Goal: Information Seeking & Learning: Learn about a topic

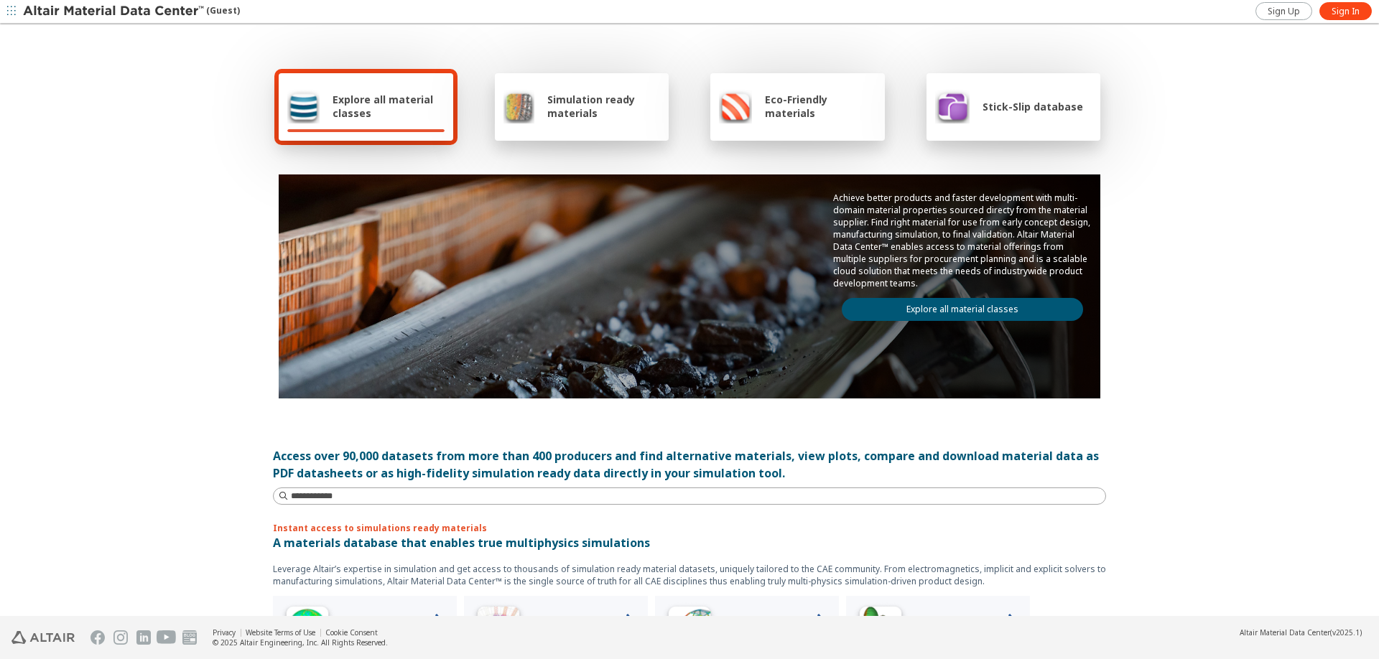
click at [192, 126] on div "Explore all material classes Simulation ready materials Eco-Friendly materials …" at bounding box center [689, 321] width 1379 height 592
click at [14, 14] on icon "button" at bounding box center [11, 10] width 9 height 9
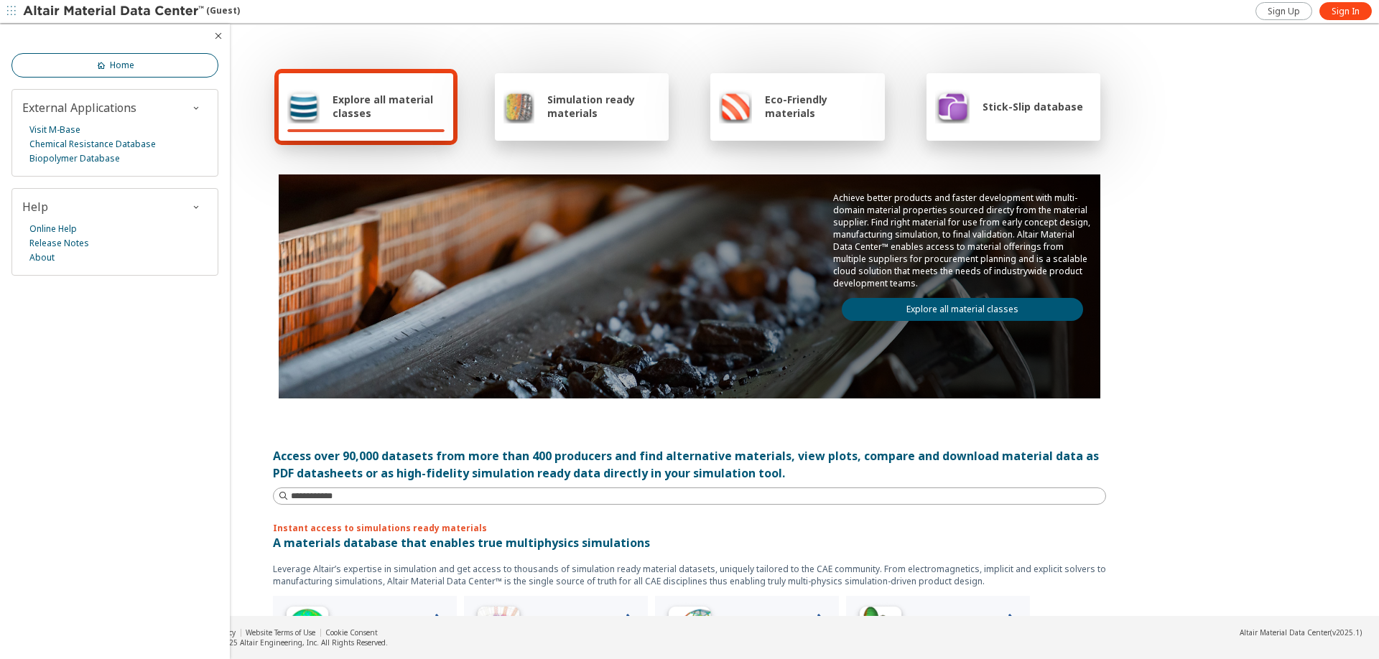
click at [103, 71] on icon at bounding box center [101, 65] width 11 height 11
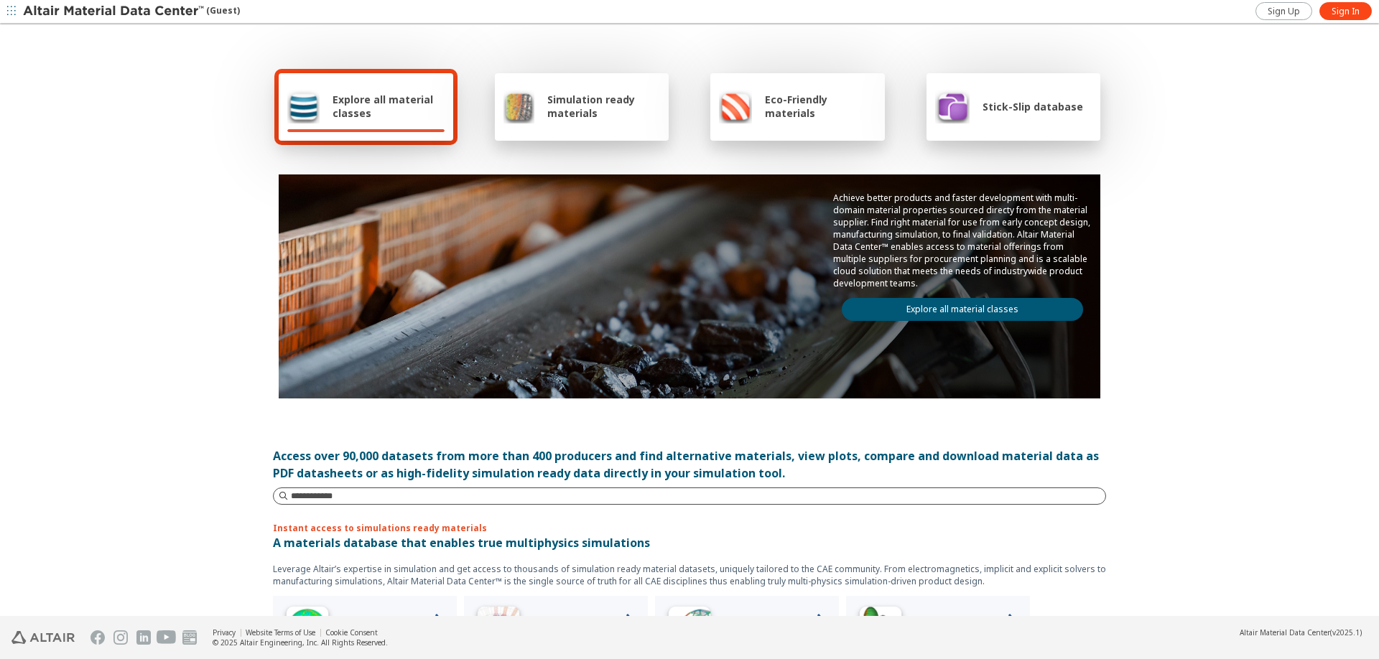
click at [393, 496] on input at bounding box center [698, 496] width 814 height 14
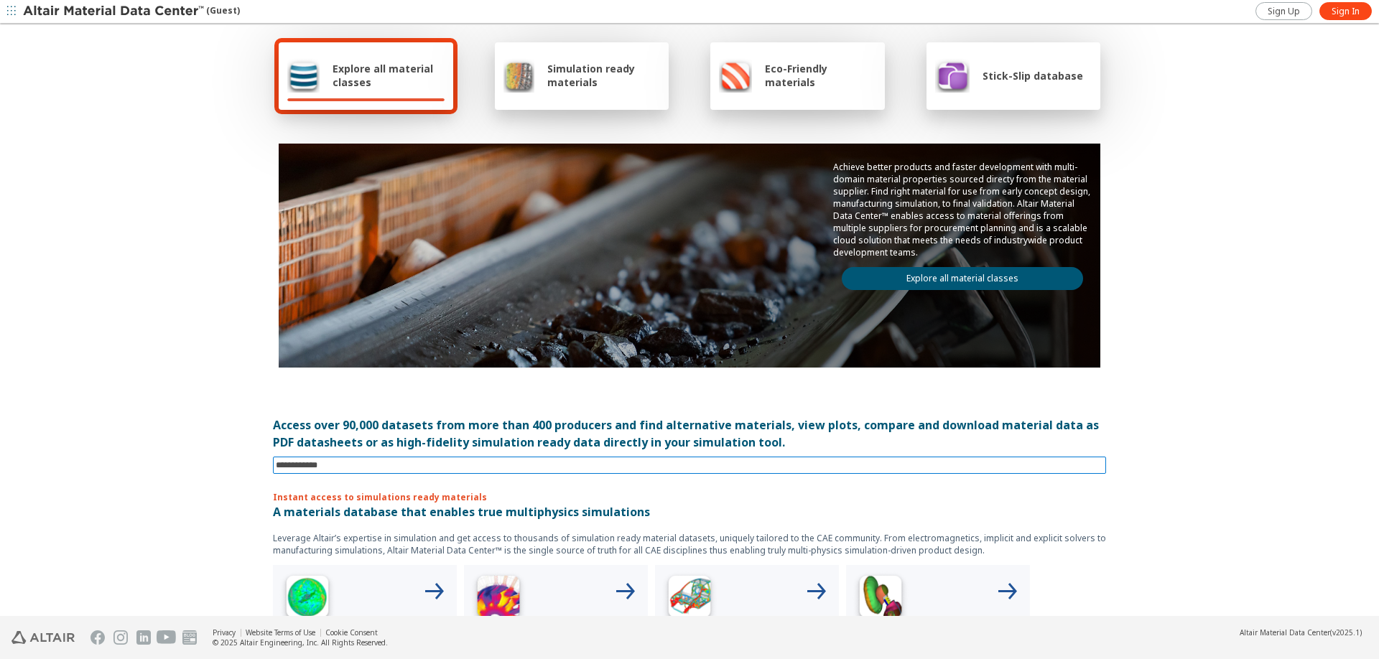
scroll to position [144, 0]
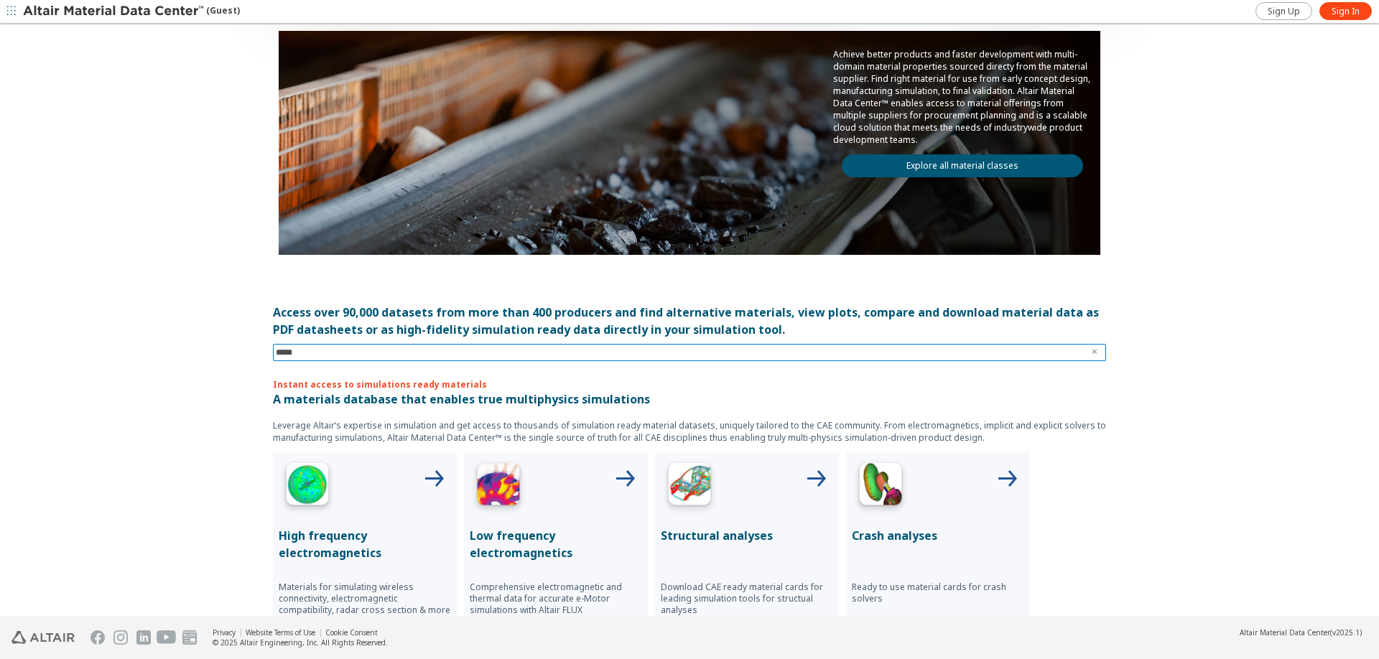
type input "******"
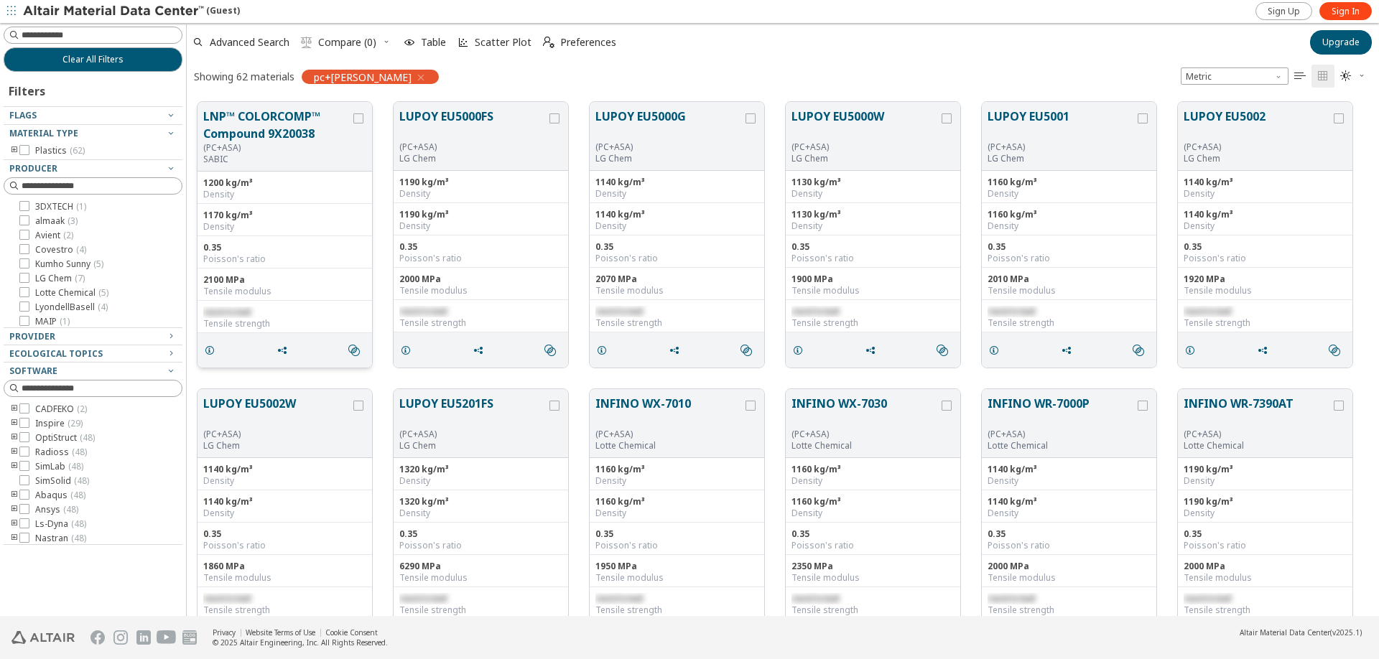
scroll to position [514, 1181]
drag, startPoint x: 201, startPoint y: 243, endPoint x: 238, endPoint y: 248, distance: 37.1
click at [238, 248] on div "0.35 Poisson's ratio" at bounding box center [285, 252] width 175 height 32
click at [238, 248] on div "0.35" at bounding box center [284, 247] width 163 height 11
drag, startPoint x: 993, startPoint y: 247, endPoint x: 1007, endPoint y: 248, distance: 14.4
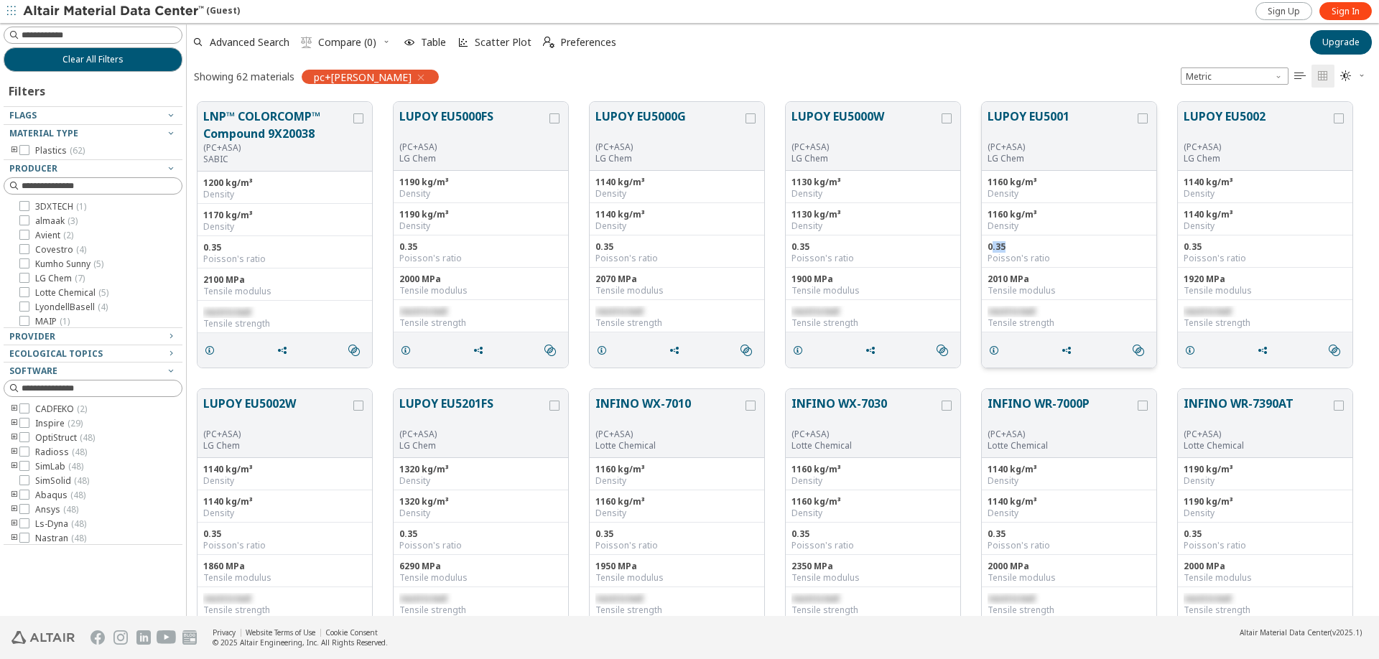
click at [1007, 248] on div "0.35" at bounding box center [1069, 246] width 163 height 11
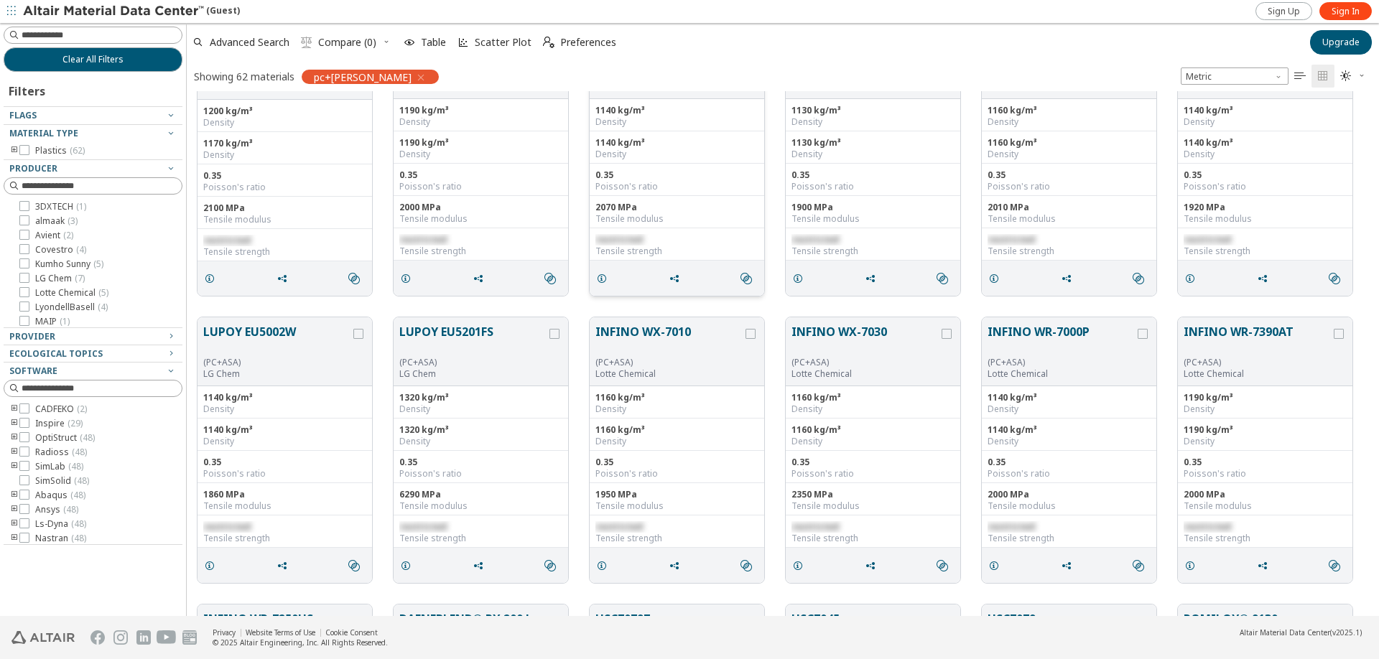
scroll to position [0, 0]
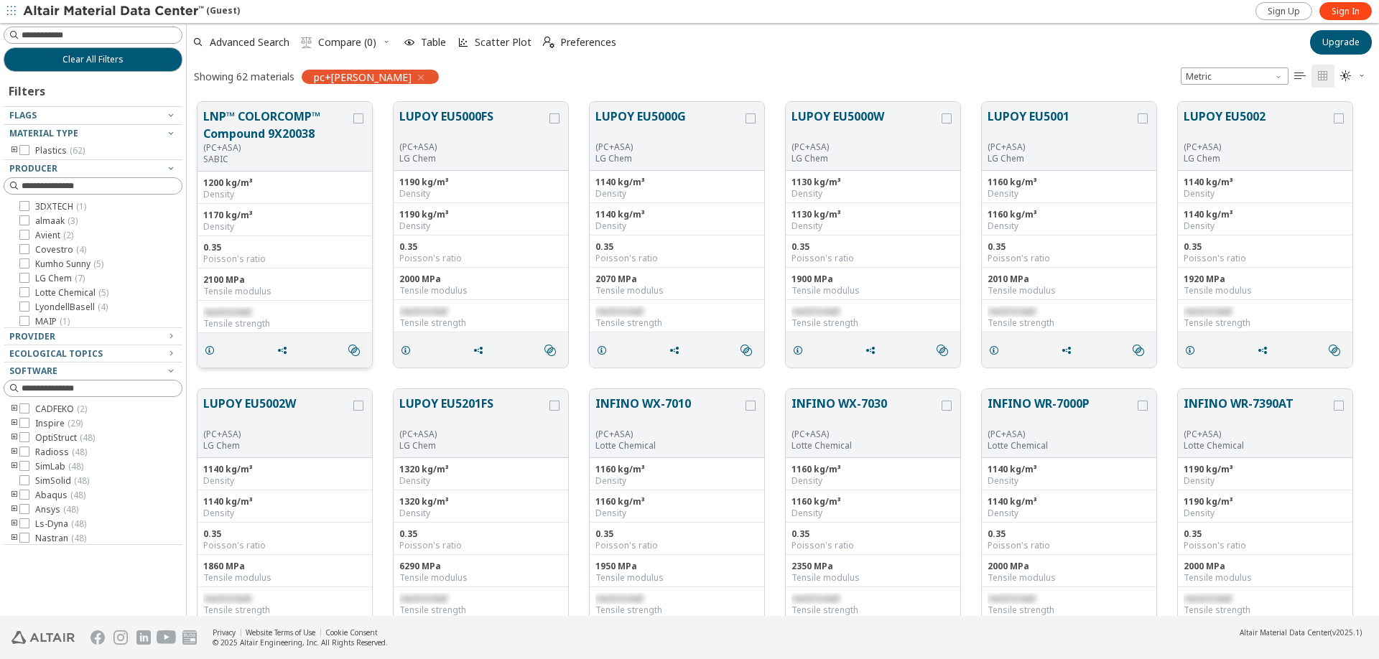
click at [279, 304] on div "restricted Tensile strength" at bounding box center [285, 317] width 175 height 32
drag, startPoint x: 258, startPoint y: 304, endPoint x: 200, endPoint y: 304, distance: 58.2
click at [200, 304] on div "restricted Tensile strength" at bounding box center [285, 317] width 175 height 32
click at [223, 309] on span "restricted" at bounding box center [226, 312] width 47 height 12
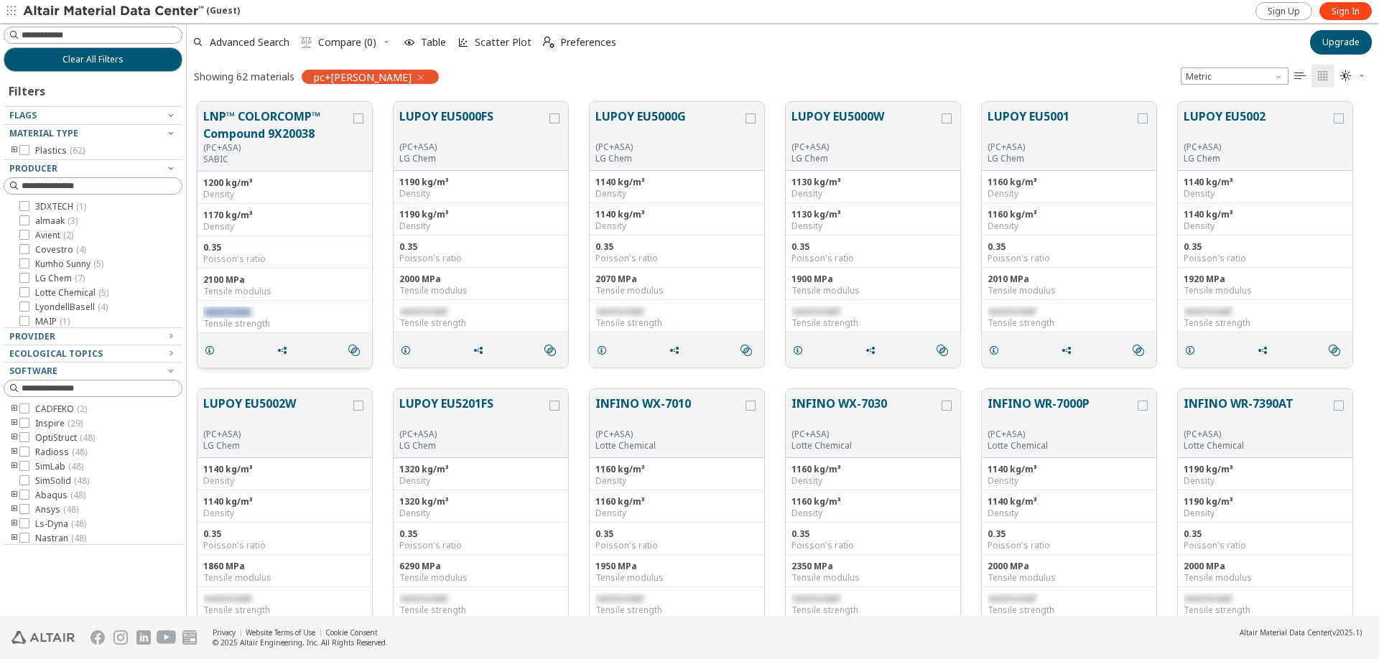
click at [223, 309] on span "restricted" at bounding box center [226, 312] width 47 height 12
click at [215, 284] on div "2100 MPa" at bounding box center [284, 279] width 163 height 11
click at [217, 285] on div "2100 MPa" at bounding box center [284, 279] width 163 height 11
click at [228, 284] on div "2100 MPa" at bounding box center [284, 279] width 163 height 11
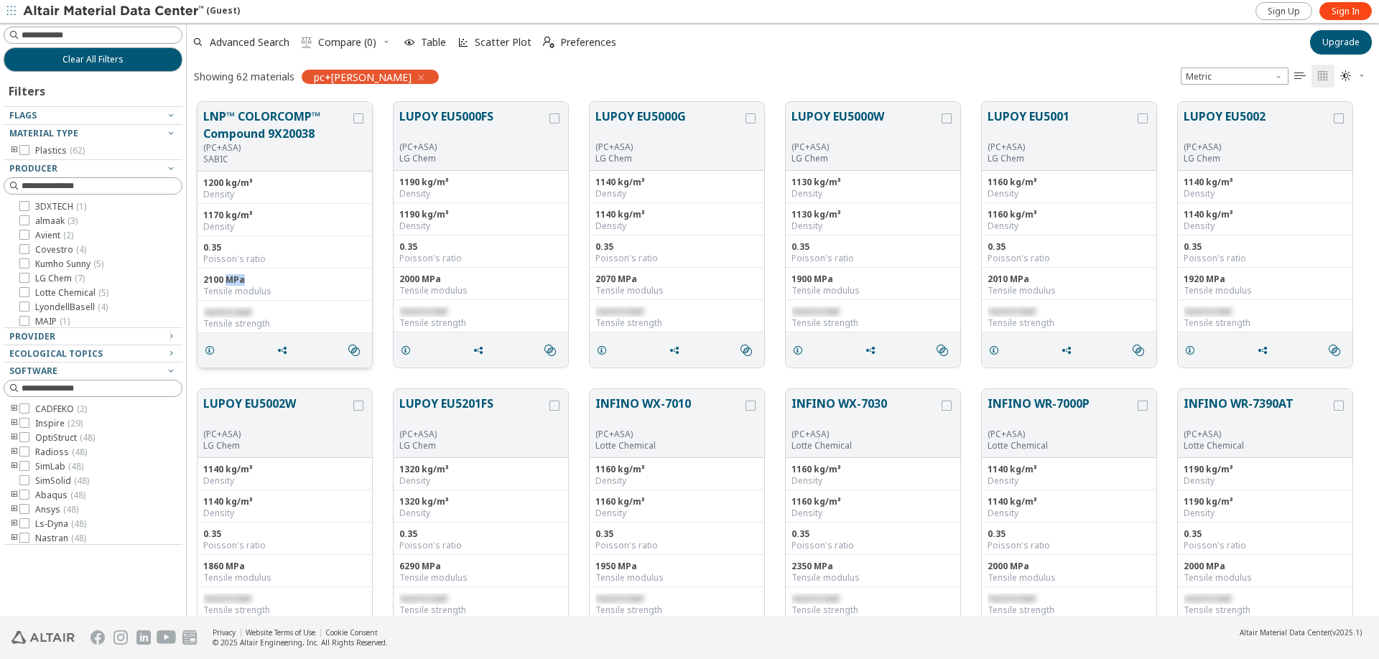
click at [228, 284] on div "2100 MPa" at bounding box center [284, 279] width 163 height 11
click at [1362, 11] on link "Sign In" at bounding box center [1345, 11] width 52 height 18
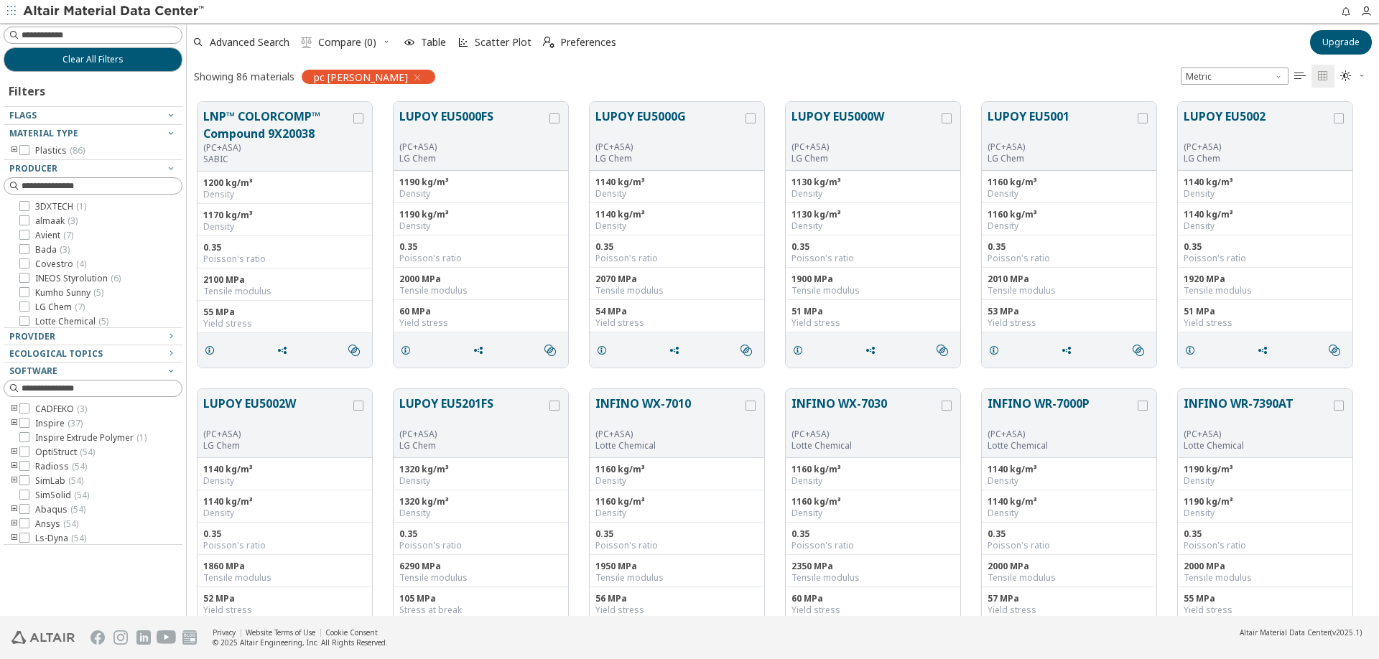
scroll to position [11, 11]
click at [156, 37] on input at bounding box center [94, 35] width 176 height 16
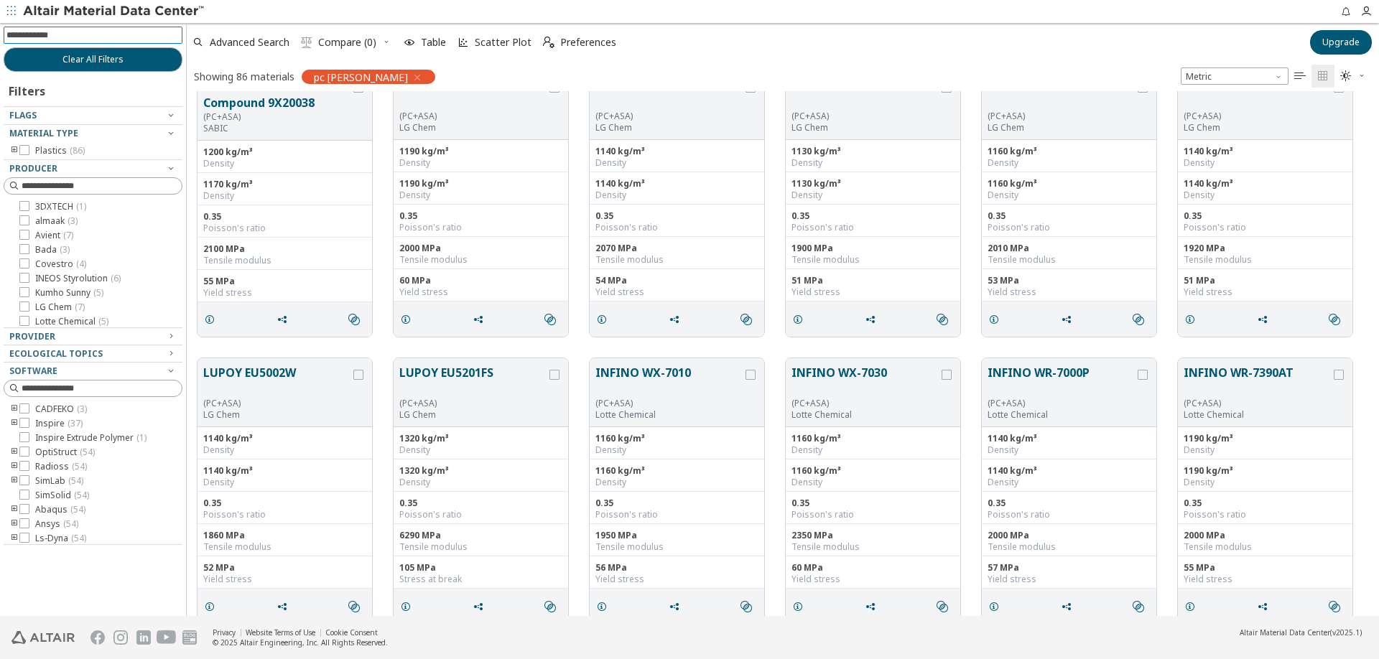
scroll to position [0, 0]
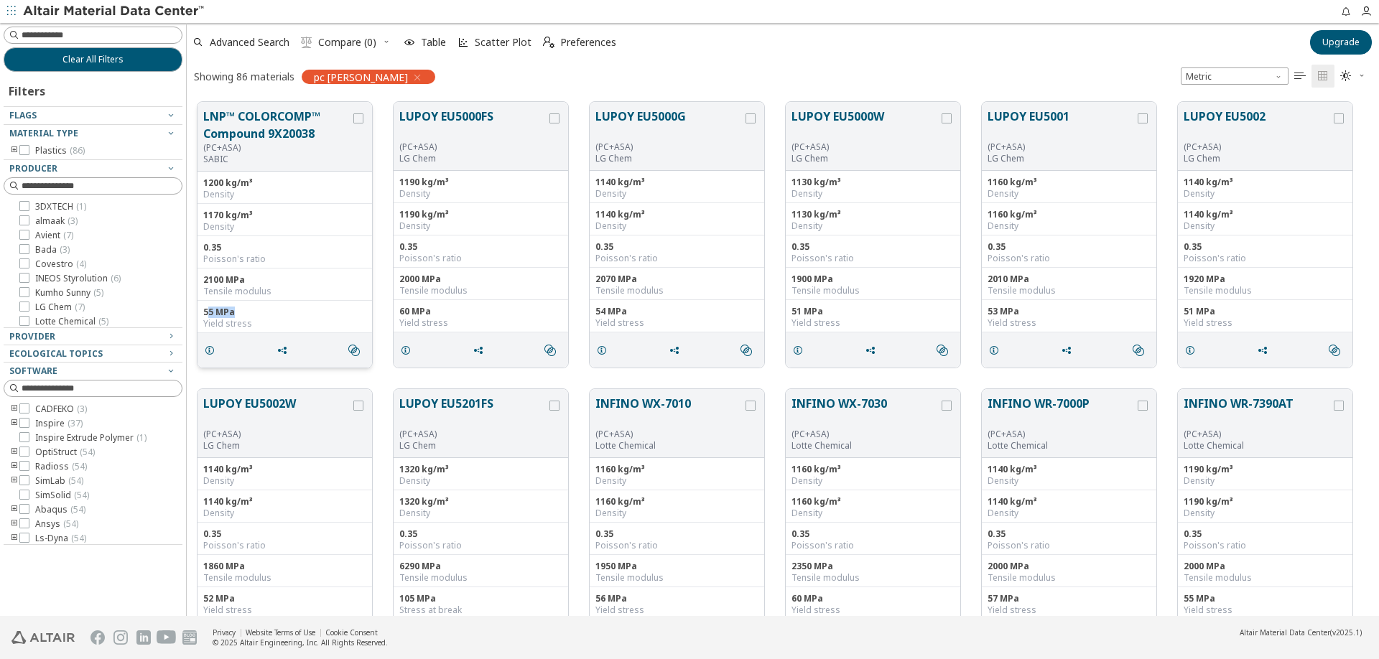
drag, startPoint x: 210, startPoint y: 314, endPoint x: 248, endPoint y: 314, distance: 38.1
click at [248, 314] on div "55 MPa" at bounding box center [284, 312] width 163 height 11
click at [988, 312] on div "53 MPa" at bounding box center [1069, 311] width 163 height 11
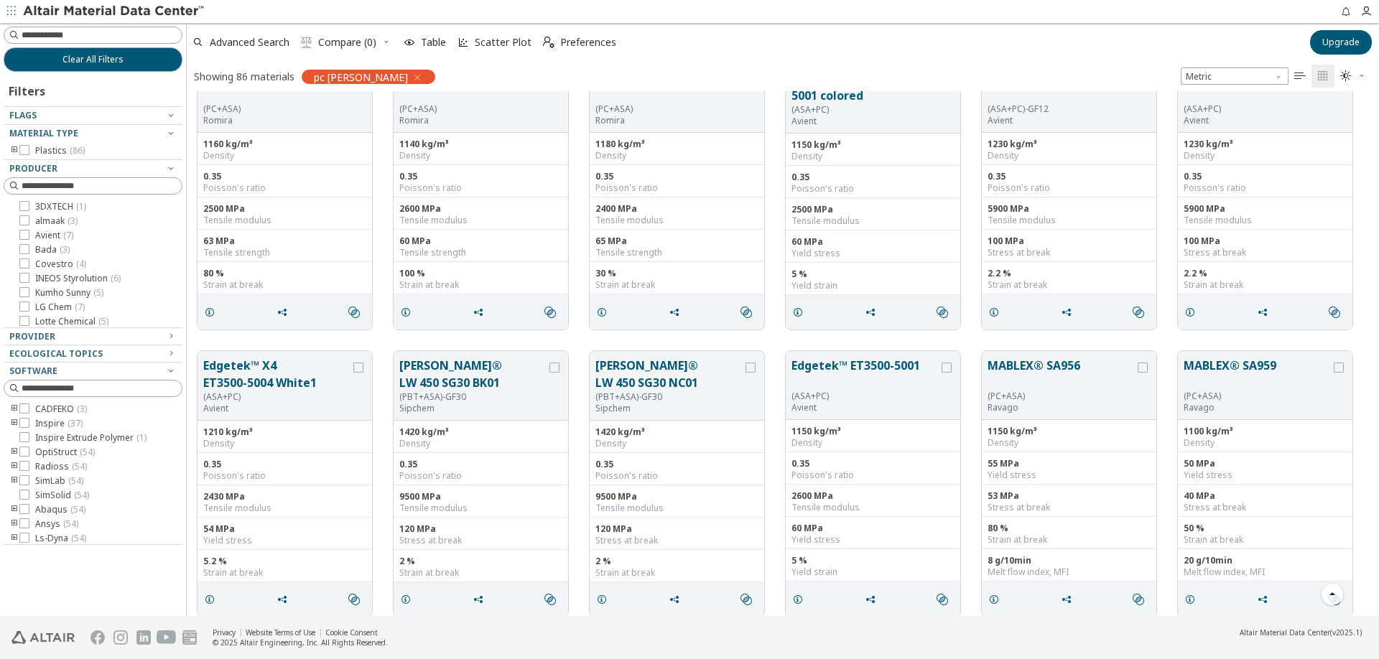
scroll to position [1221, 0]
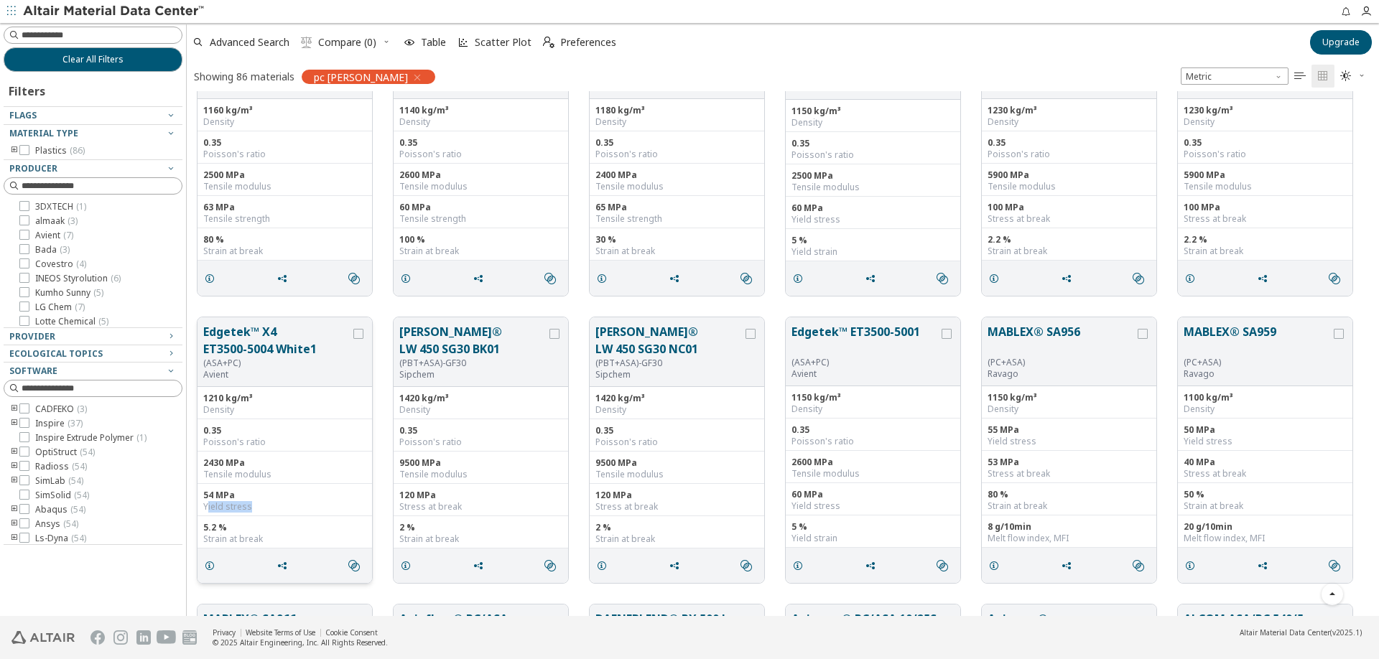
drag, startPoint x: 216, startPoint y: 508, endPoint x: 291, endPoint y: 508, distance: 74.7
click at [286, 508] on div "Yield stress" at bounding box center [284, 506] width 163 height 11
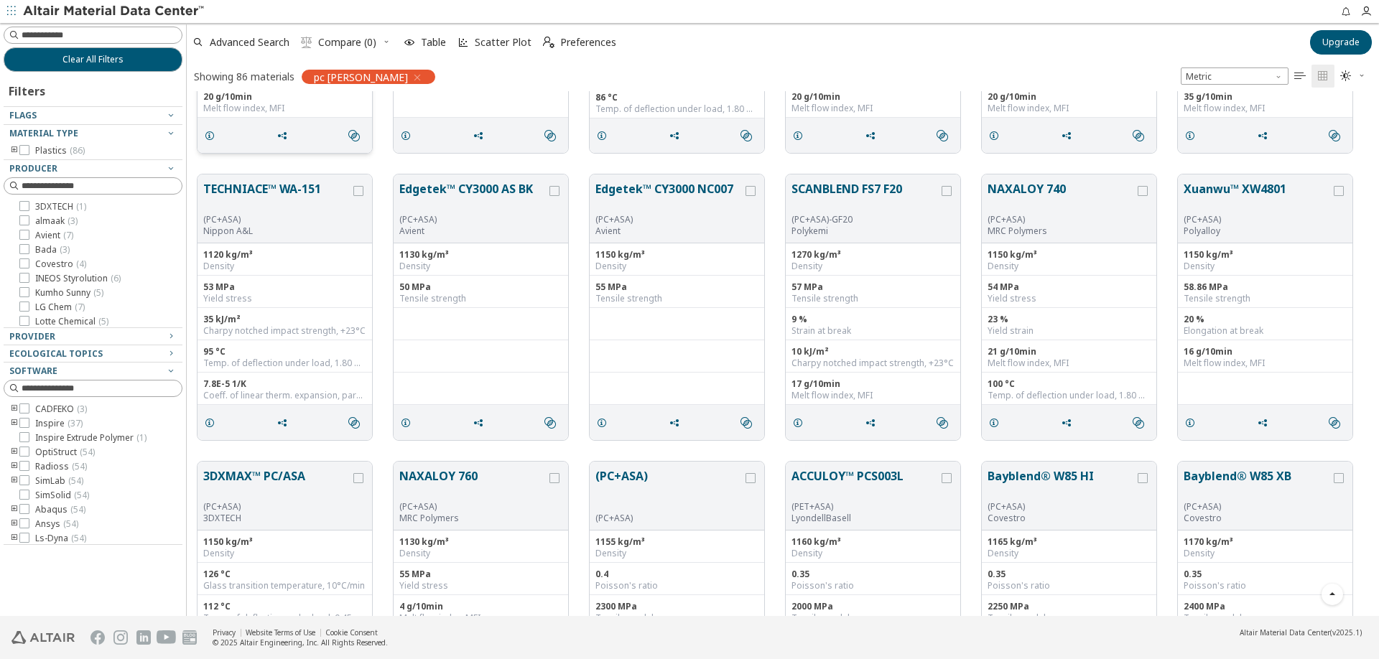
scroll to position [2801, 0]
drag, startPoint x: 193, startPoint y: 296, endPoint x: 256, endPoint y: 300, distance: 63.3
click at [256, 300] on div "TECHNIACE™ WA-151 (PC+ASA) Nippon A&L 1120 kg/m³ Density 53 MPa Yield stress 35…" at bounding box center [783, 306] width 1192 height 287
click at [257, 300] on div "Yield stress" at bounding box center [284, 297] width 163 height 11
drag, startPoint x: 259, startPoint y: 300, endPoint x: 198, endPoint y: 294, distance: 61.3
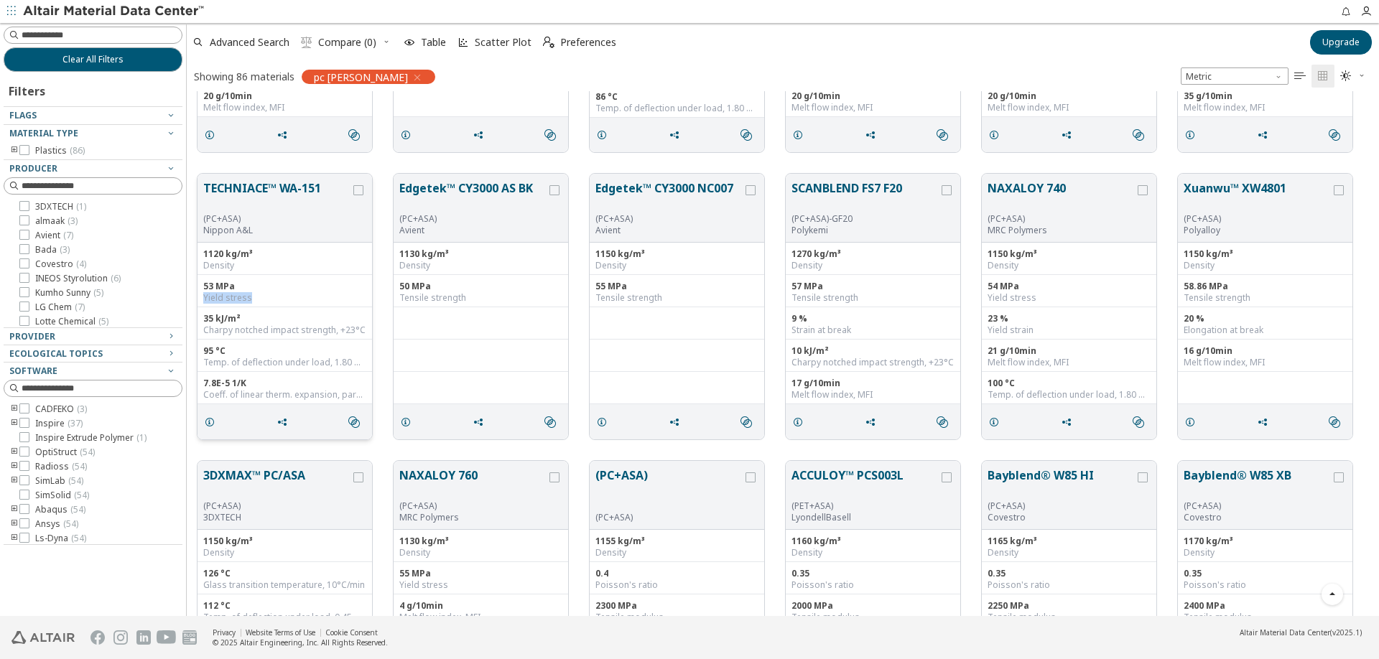
click at [198, 294] on div "53 MPa Yield stress" at bounding box center [285, 291] width 175 height 32
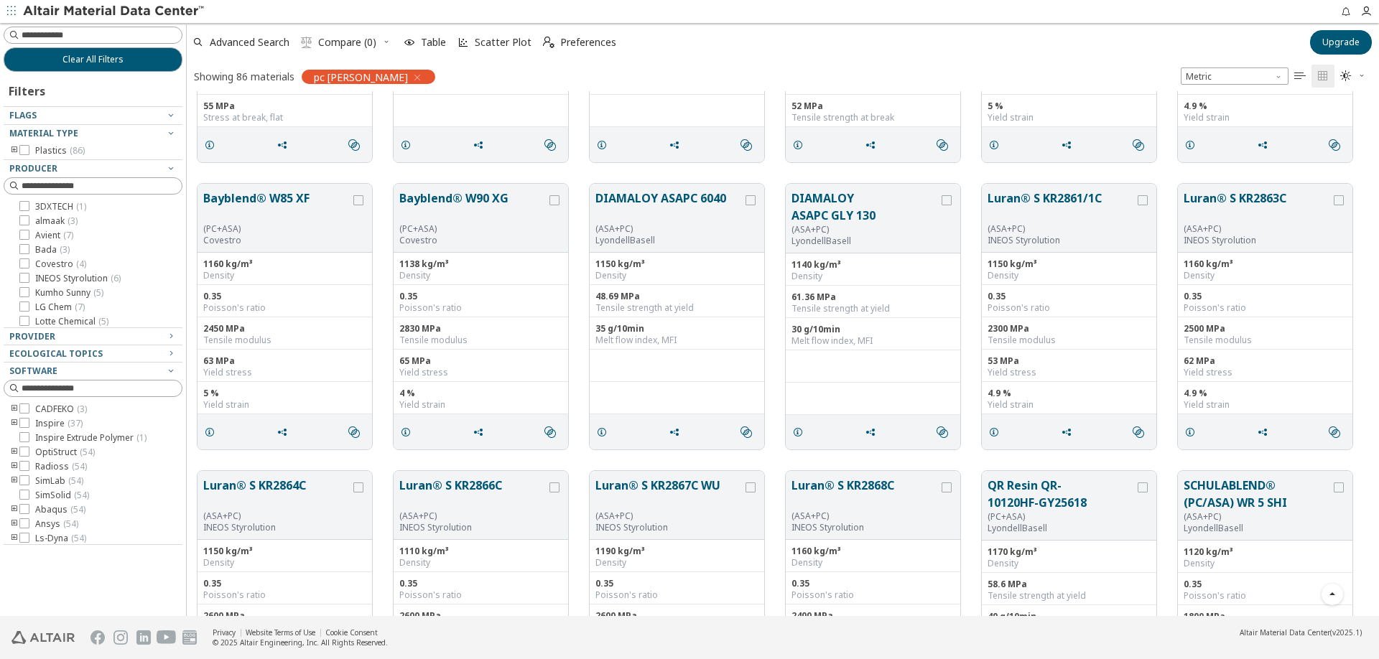
scroll to position [3376, 0]
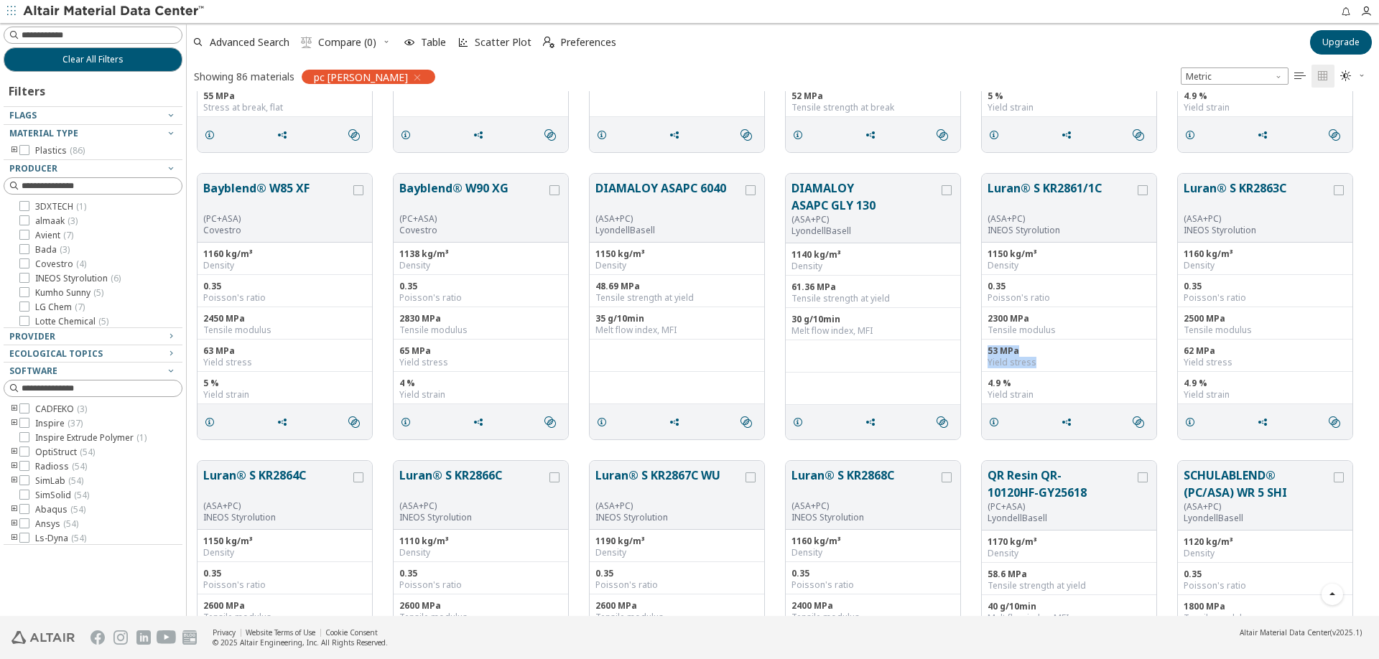
drag, startPoint x: 1017, startPoint y: 360, endPoint x: 978, endPoint y: 343, distance: 42.2
click at [978, 343] on div "Bayblend® W85 XF (PC+ASA) Covestro 1160 kg/m³ Density 0.35 Poisson's ratio 2450…" at bounding box center [783, 306] width 1192 height 287
drag, startPoint x: 1035, startPoint y: 251, endPoint x: 1025, endPoint y: 282, distance: 33.2
click at [981, 254] on div "Luran® S KR2861/1C (ASA+PC) INEOS Styrolution 1150 kg/m³ Density 0.35 Poisson's…" at bounding box center [1069, 306] width 176 height 267
drag, startPoint x: 1039, startPoint y: 323, endPoint x: 987, endPoint y: 318, distance: 52.7
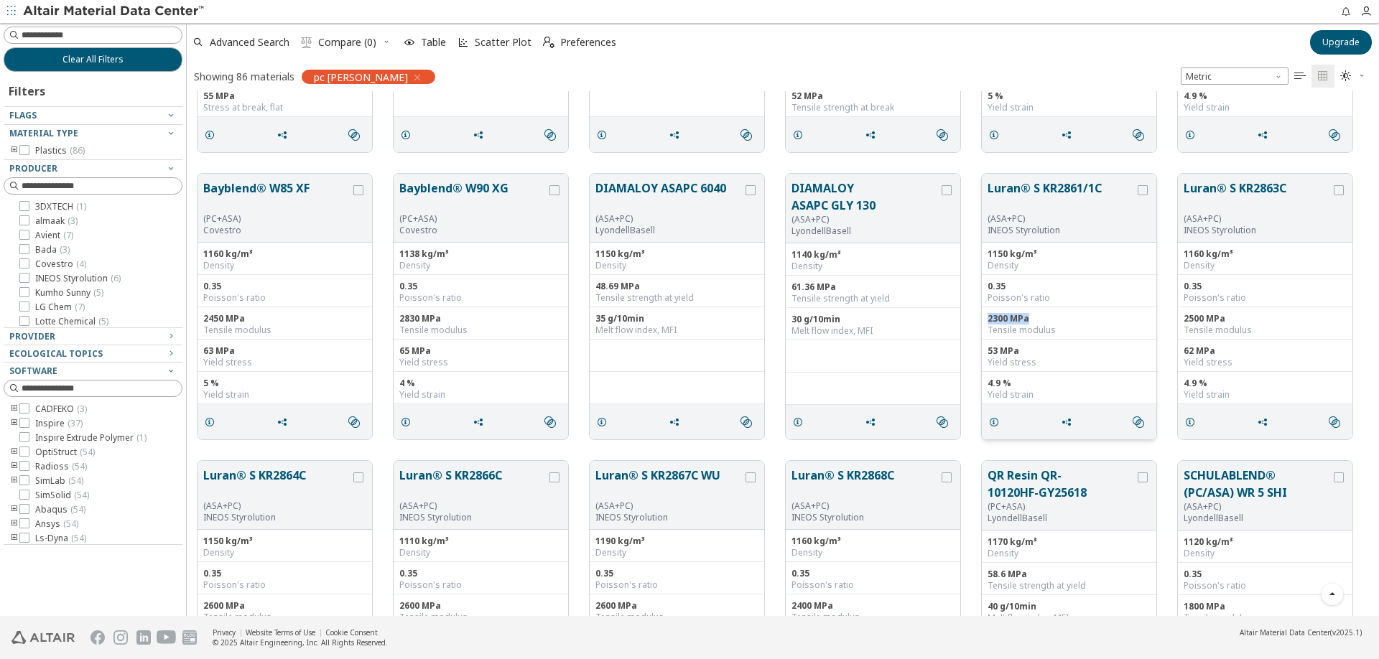
click at [987, 318] on div "2300 MPa Tensile modulus" at bounding box center [1069, 323] width 175 height 32
click at [1023, 309] on div "2300 MPa Tensile modulus" at bounding box center [1069, 323] width 175 height 32
click at [1023, 315] on div "2300 MPa" at bounding box center [1069, 318] width 163 height 11
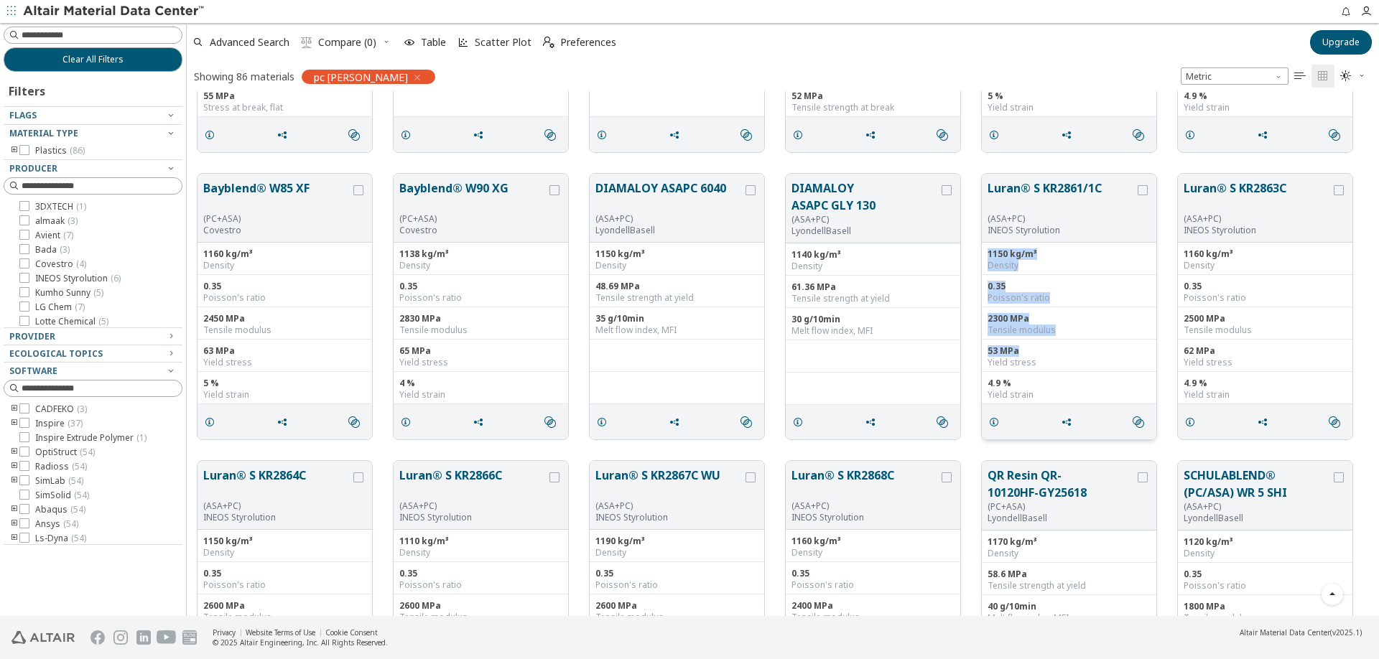
drag, startPoint x: 1031, startPoint y: 353, endPoint x: 983, endPoint y: 250, distance: 113.1
click at [983, 250] on div "1150 kg/m³ Density 0.35 Poisson's ratio 2300 MPa Tensile modulus 53 MPa Yield s…" at bounding box center [1069, 324] width 175 height 162
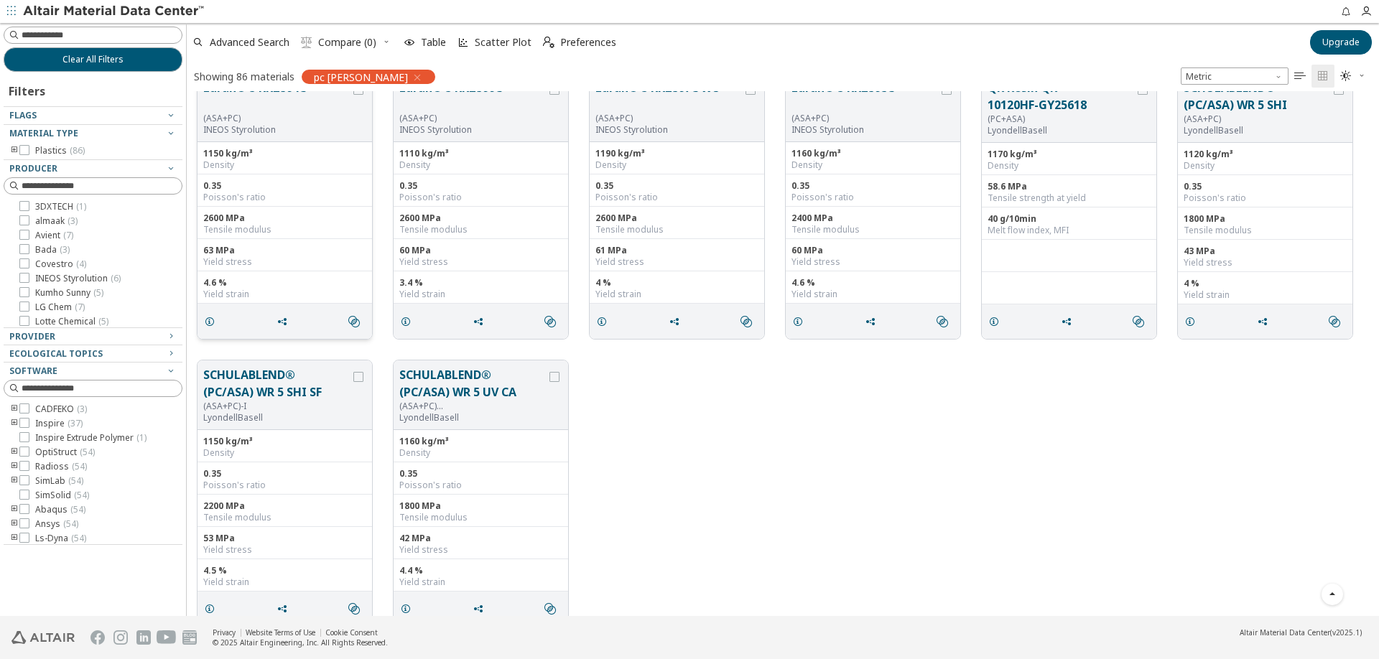
scroll to position [3784, 0]
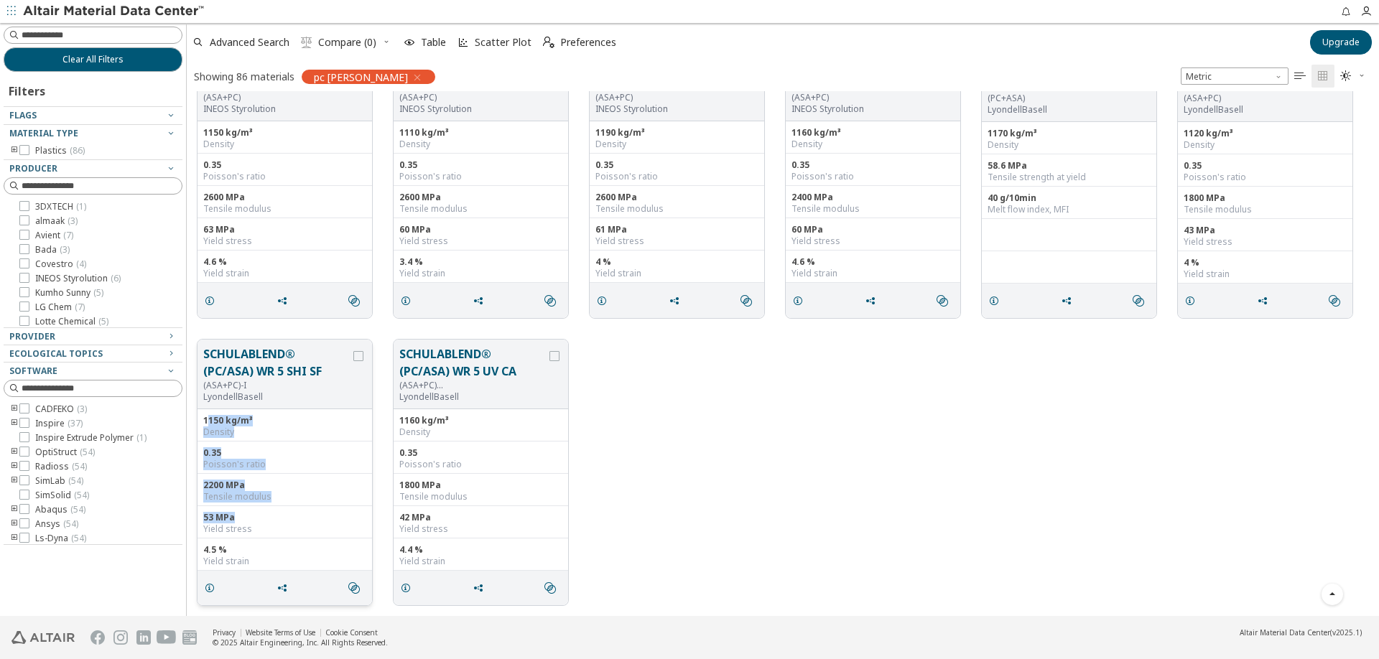
drag, startPoint x: 275, startPoint y: 519, endPoint x: 208, endPoint y: 422, distance: 118.3
click at [208, 422] on div "1150 kg/m³ Density 0.35 Poisson's ratio 2200 MPa Tensile modulus 53 MPa Yield s…" at bounding box center [285, 490] width 175 height 162
click at [242, 496] on div "Tensile modulus" at bounding box center [284, 496] width 163 height 11
drag, startPoint x: 256, startPoint y: 522, endPoint x: 194, endPoint y: 422, distance: 117.8
click at [194, 422] on div "SCHULABLEND® (PC/ASA) WR 5 SHI SF (ASA+PC)-I LyondellBasell 1150 kg/m³ Density …" at bounding box center [783, 472] width 1192 height 287
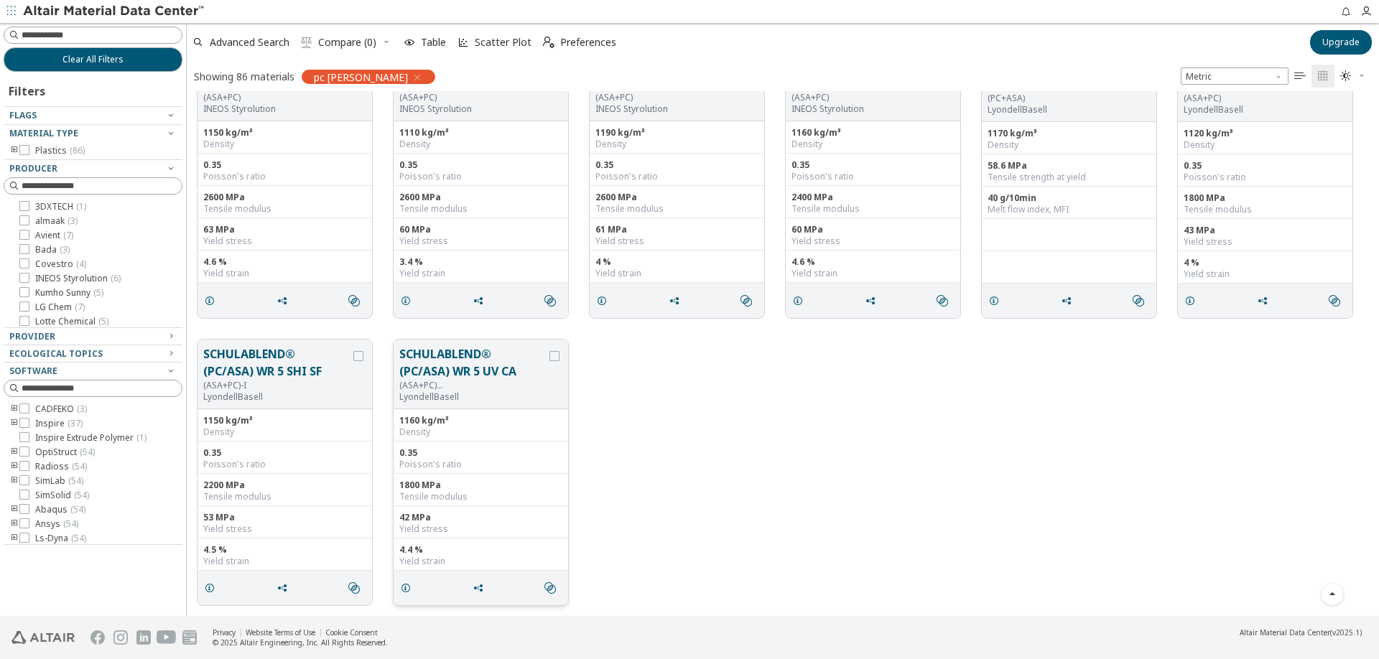
click at [505, 494] on div "Tensile modulus" at bounding box center [480, 496] width 163 height 11
click at [212, 492] on div "Tensile modulus" at bounding box center [284, 496] width 163 height 11
click at [210, 483] on div "2200 MPa" at bounding box center [284, 485] width 163 height 11
click at [211, 483] on div "2200 MPa" at bounding box center [284, 485] width 163 height 11
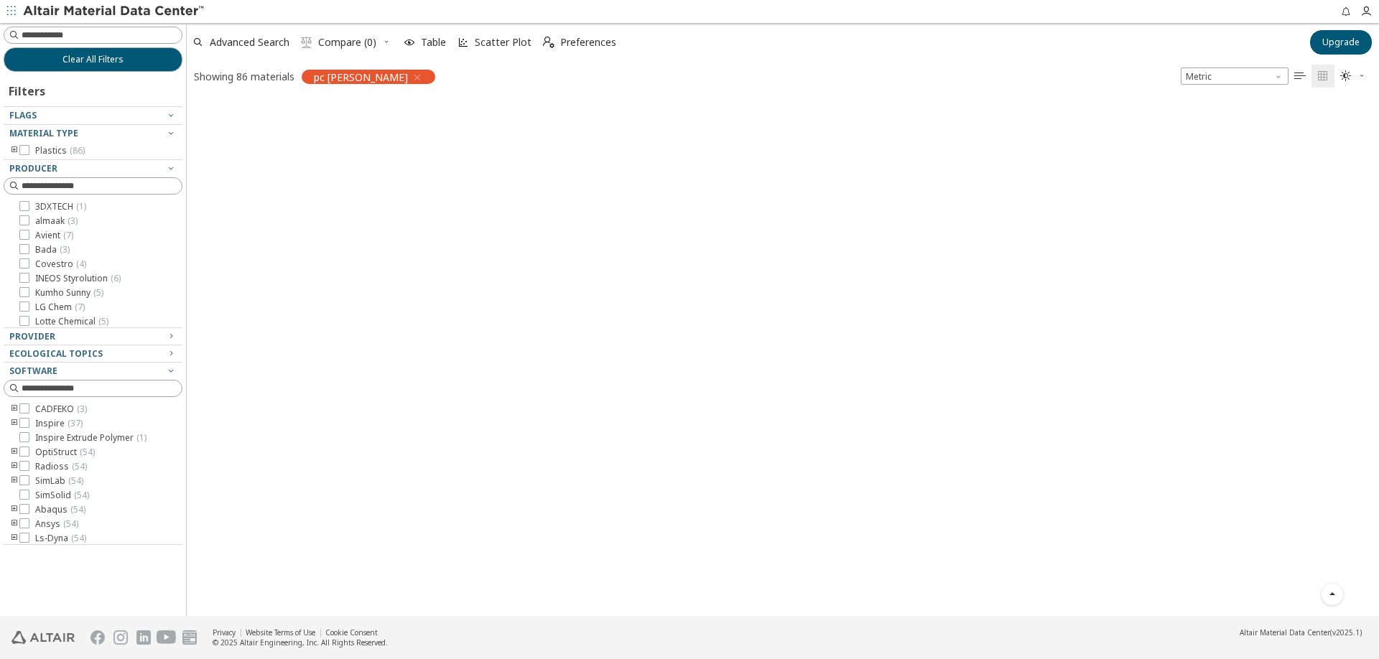
scroll to position [0, 0]
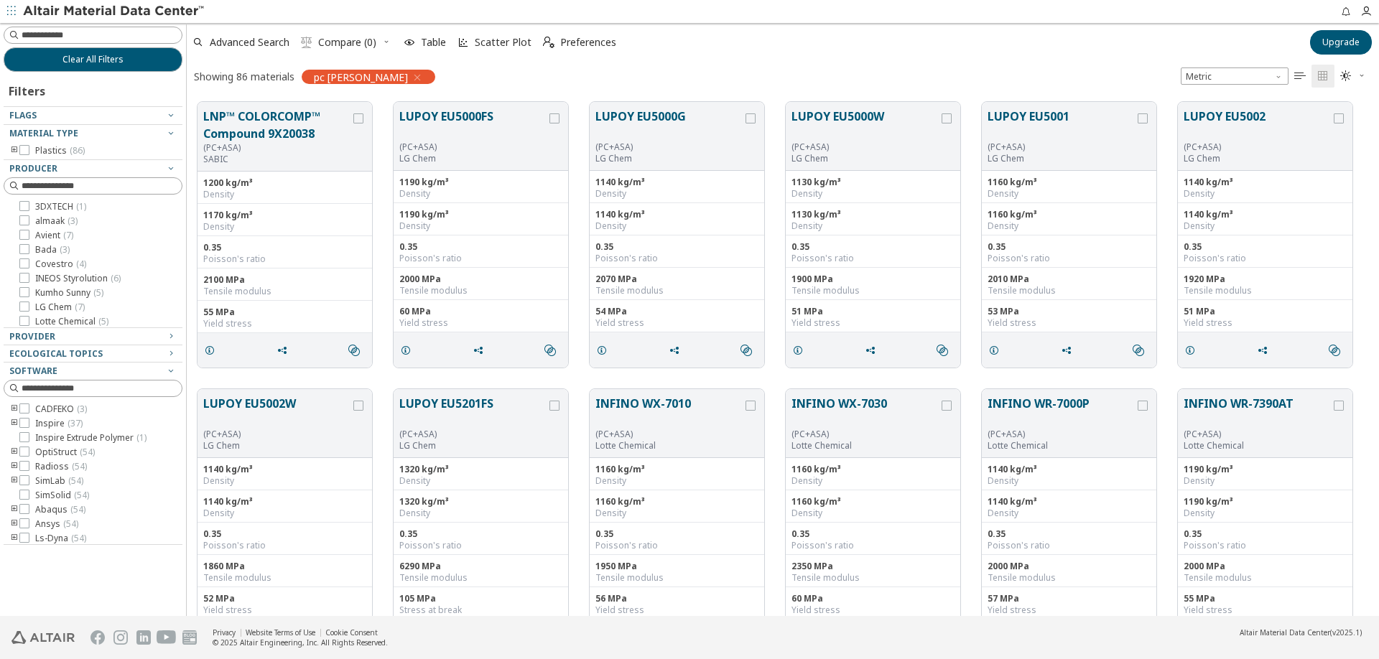
drag, startPoint x: 1207, startPoint y: 529, endPoint x: 1108, endPoint y: 107, distance: 433.1
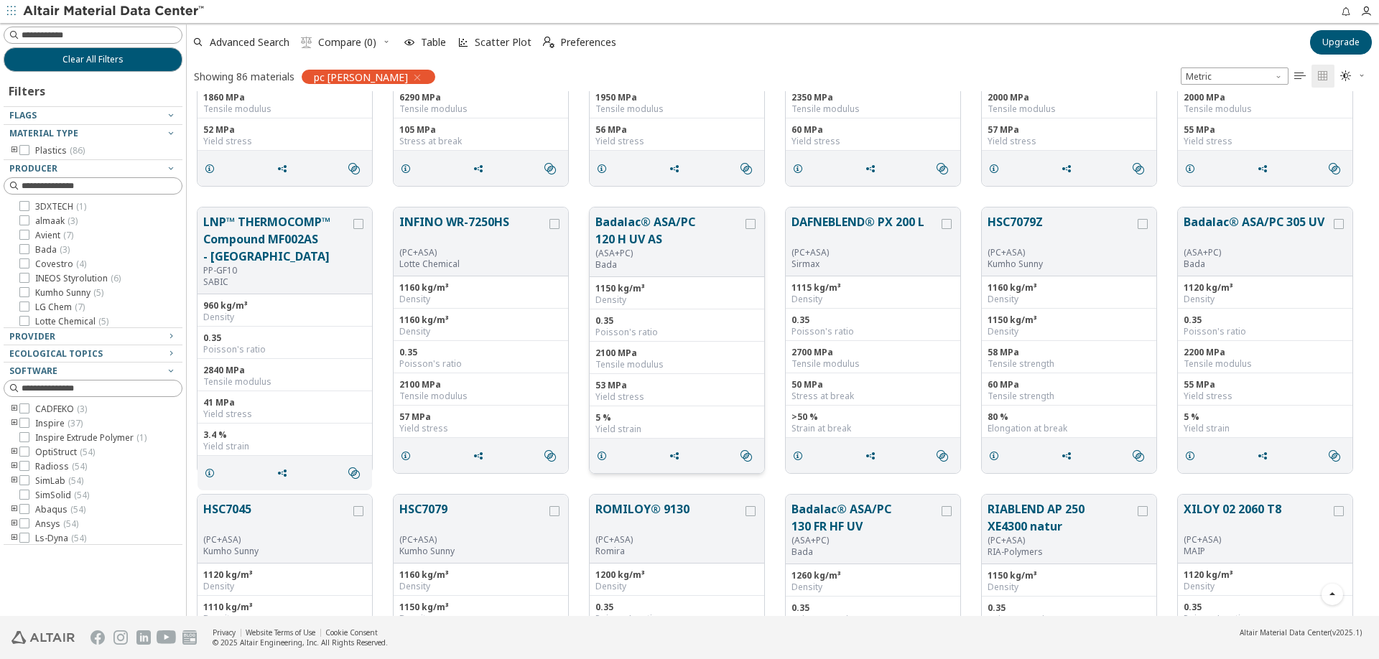
click at [625, 348] on div "2100 MPa" at bounding box center [676, 353] width 163 height 11
drag, startPoint x: 638, startPoint y: 398, endPoint x: 604, endPoint y: 273, distance: 129.4
click at [603, 275] on div "Badalac® ASA/PC 120 H UV AS (ASA+PC) Bada 1150 kg/m³ Density 0.35 Poisson's rat…" at bounding box center [677, 340] width 176 height 267
click at [639, 226] on button "Badalac® ASA/PC 120 H UV AS" at bounding box center [668, 230] width 147 height 34
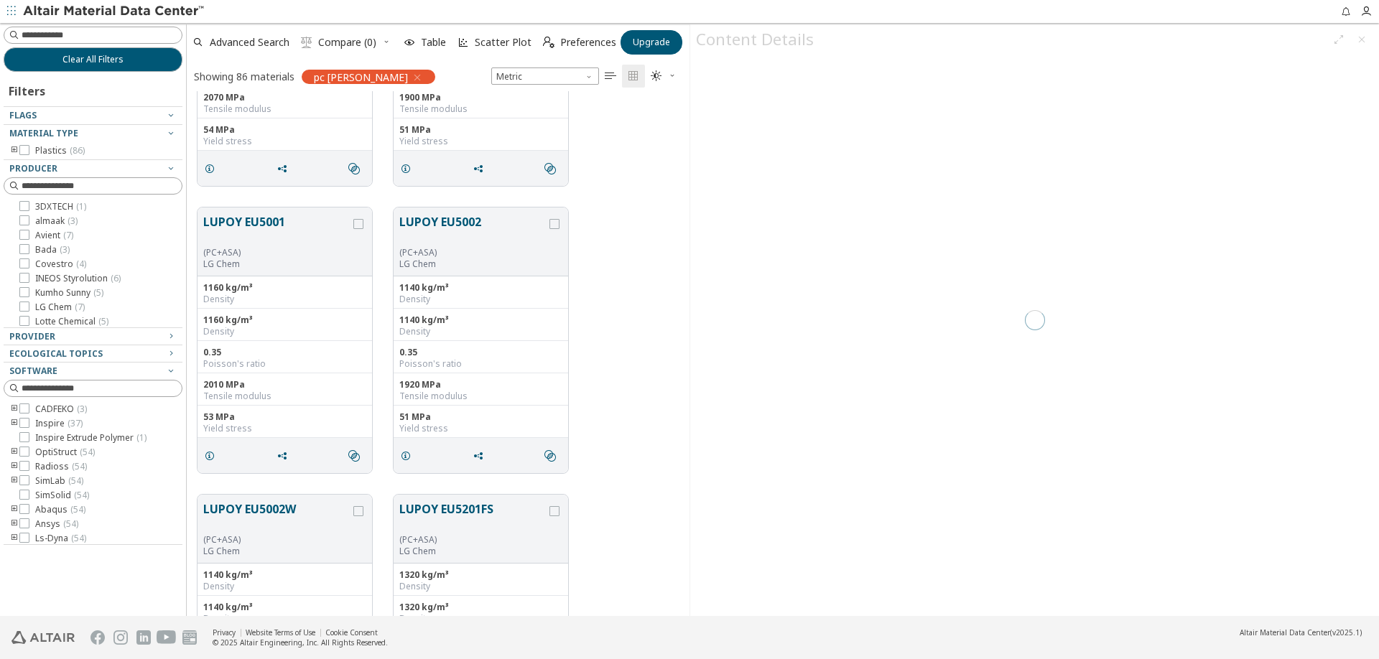
scroll to position [514, 492]
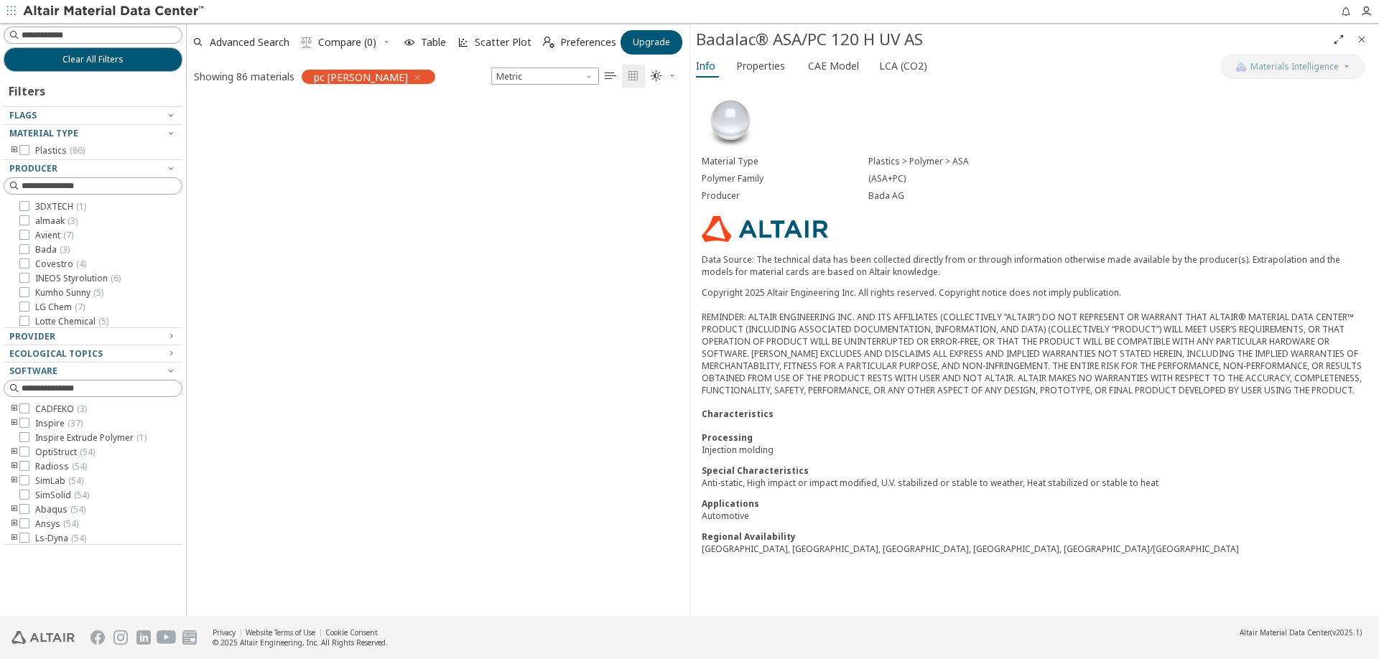
scroll to position [1778, 0]
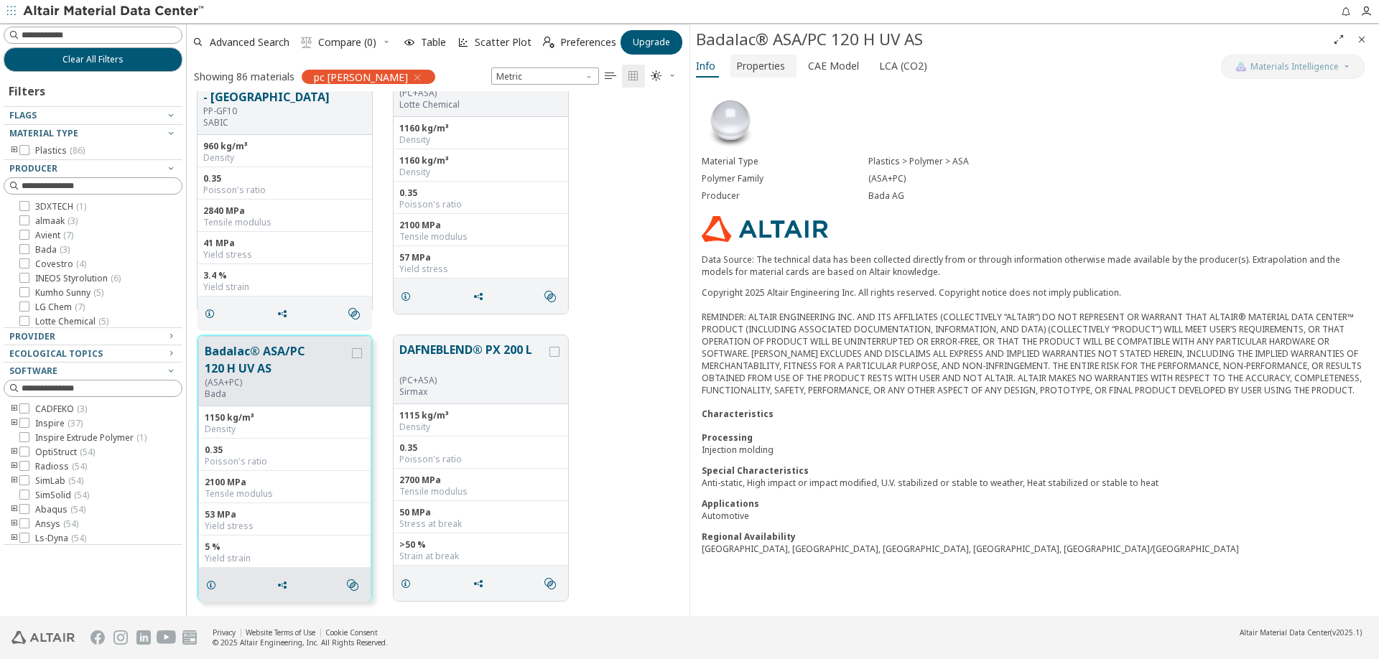
click at [777, 68] on span "Properties" at bounding box center [760, 66] width 49 height 23
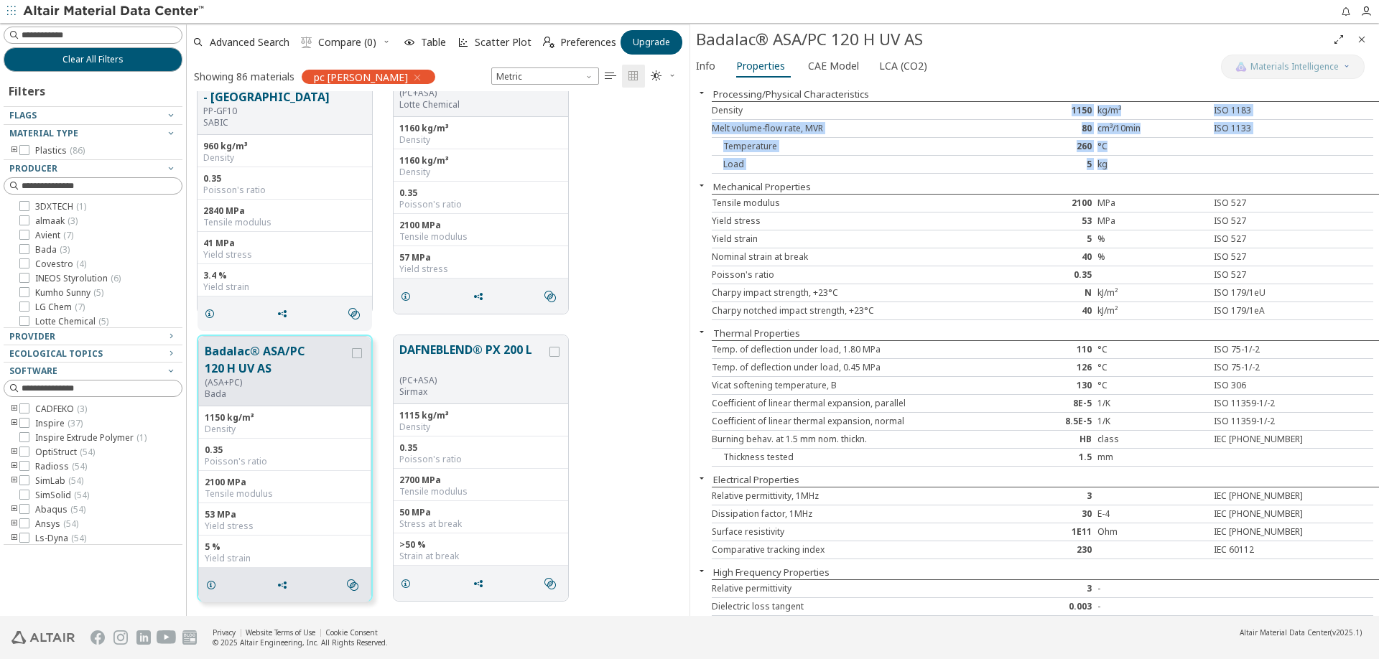
drag, startPoint x: 1059, startPoint y: 109, endPoint x: 1107, endPoint y: 166, distance: 74.4
click at [1107, 166] on div "Density 1150 kg/m³ ISO 1183 Melt volume-flow rate, MVR 80 cm³/10min ISO 1133 Te…" at bounding box center [1045, 137] width 667 height 73
click at [1107, 166] on div "kg" at bounding box center [1152, 164] width 111 height 11
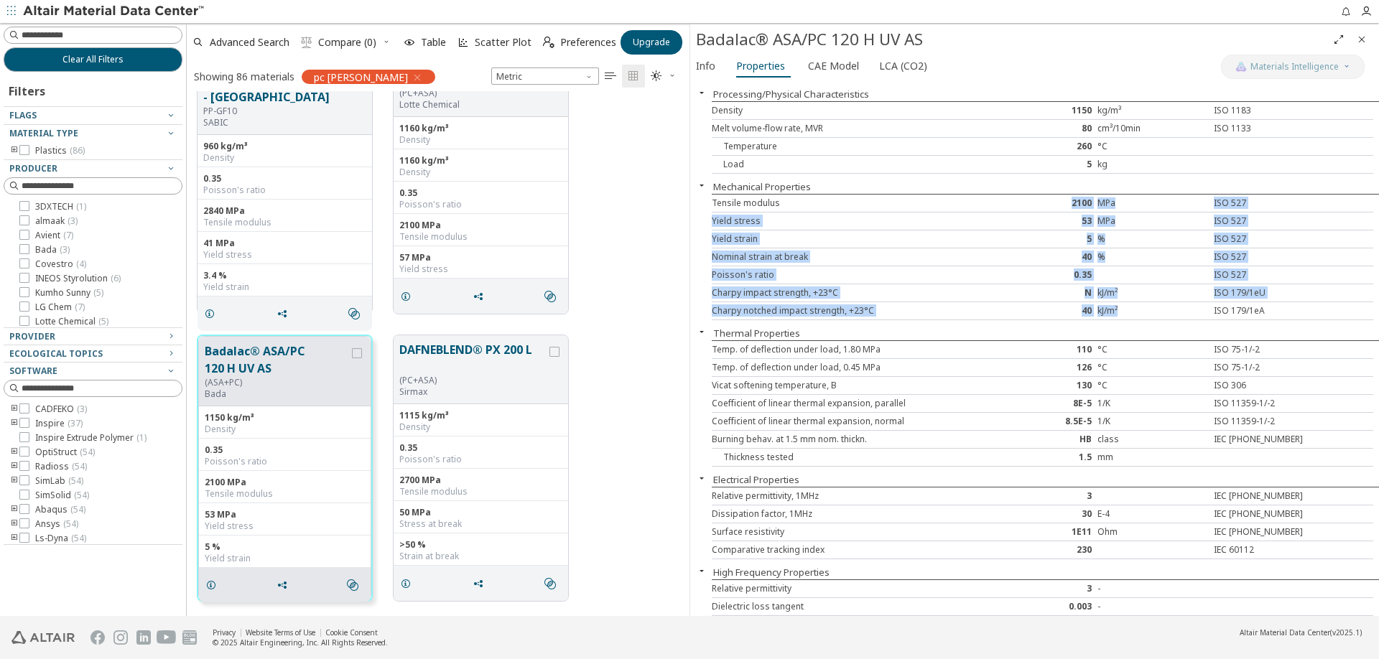
drag, startPoint x: 1050, startPoint y: 197, endPoint x: 1128, endPoint y: 310, distance: 136.9
click at [1128, 310] on div "Tensile modulus 2100 MPa ISO 527 Yield stress 53 MPa ISO 527 Yield strain 5 % I…" at bounding box center [1045, 257] width 667 height 126
click at [1128, 310] on div "kJ/m²" at bounding box center [1152, 310] width 111 height 11
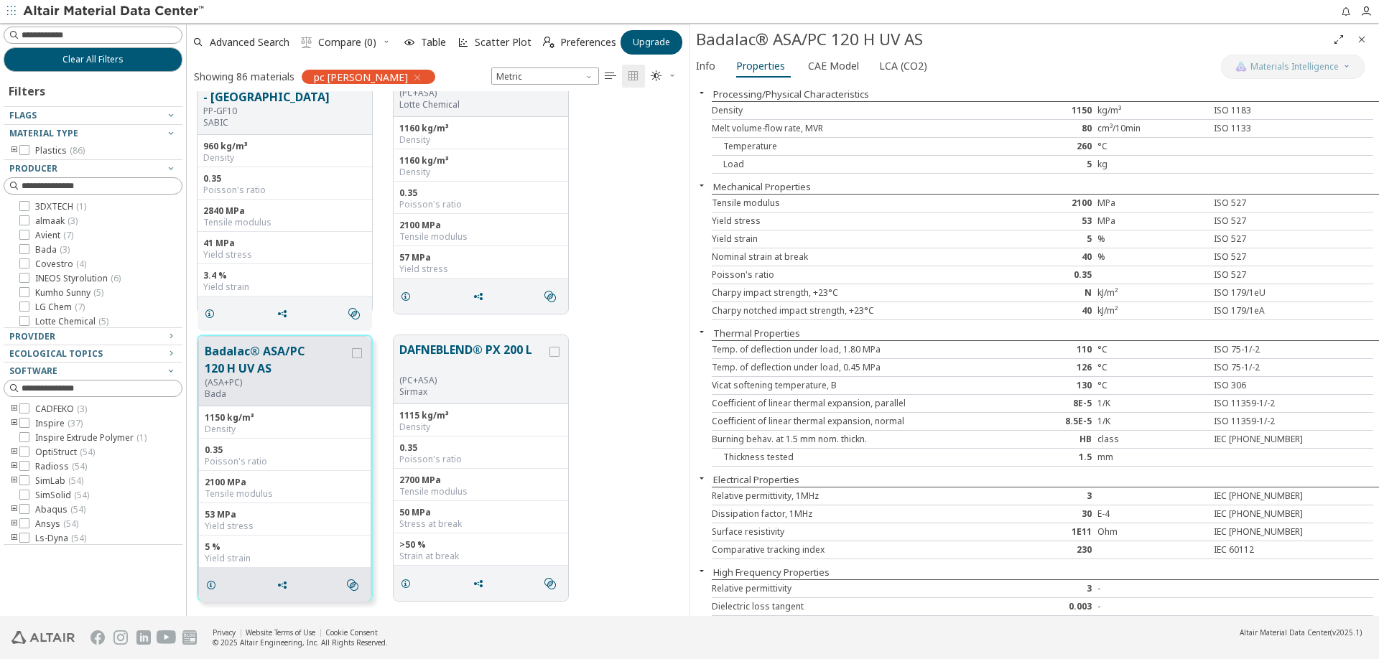
click at [1336, 37] on icon "Full Screen" at bounding box center [1338, 39] width 11 height 11
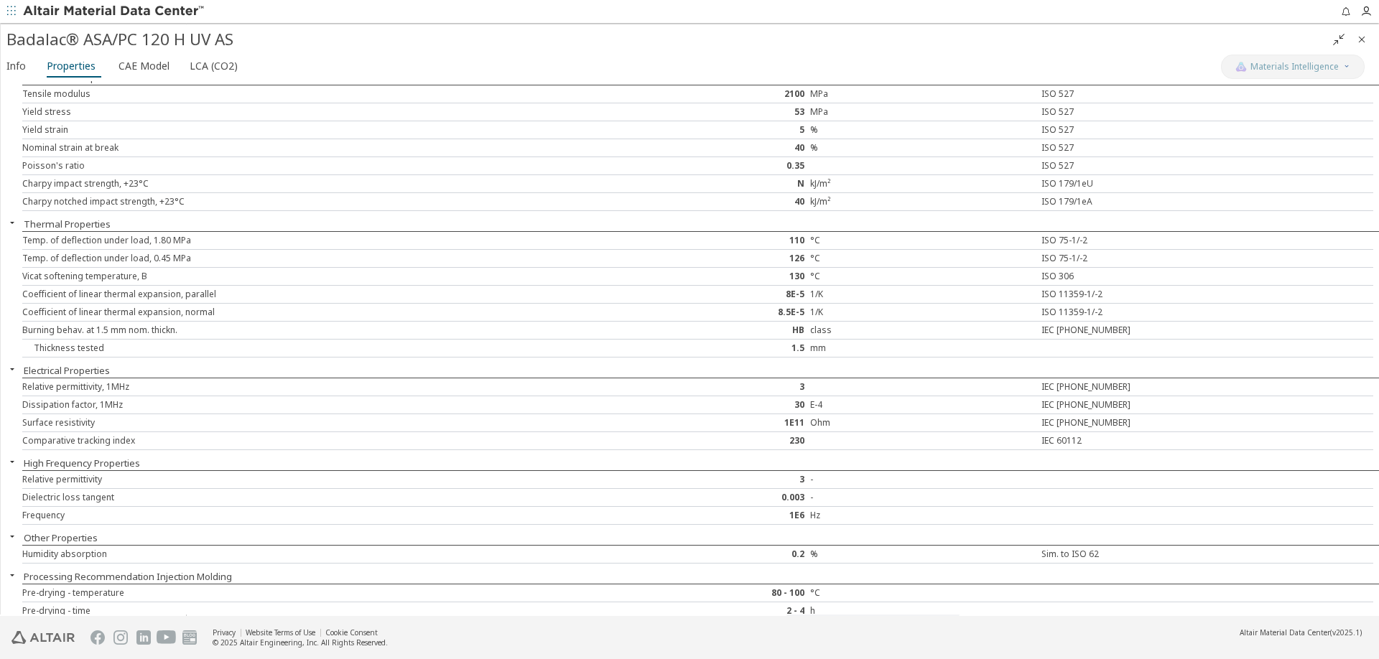
scroll to position [0, 0]
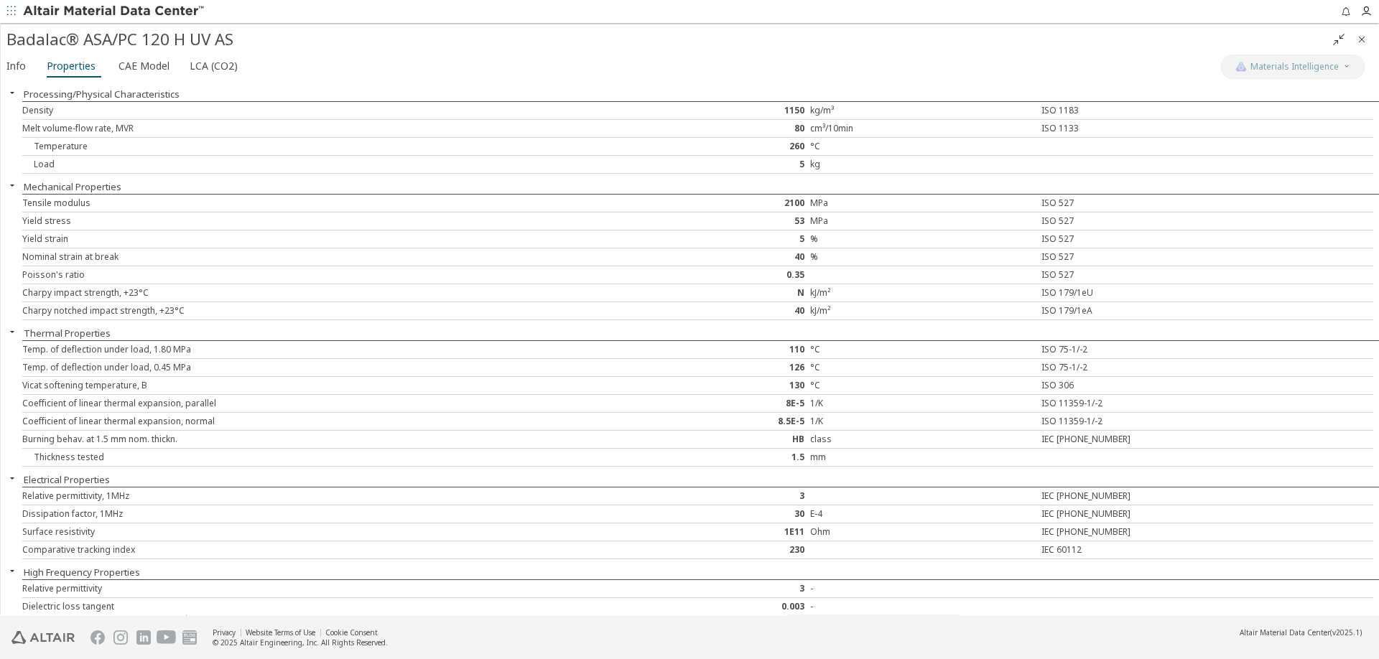
drag, startPoint x: 305, startPoint y: 82, endPoint x: 284, endPoint y: 127, distance: 49.5
